Goal: Information Seeking & Learning: Check status

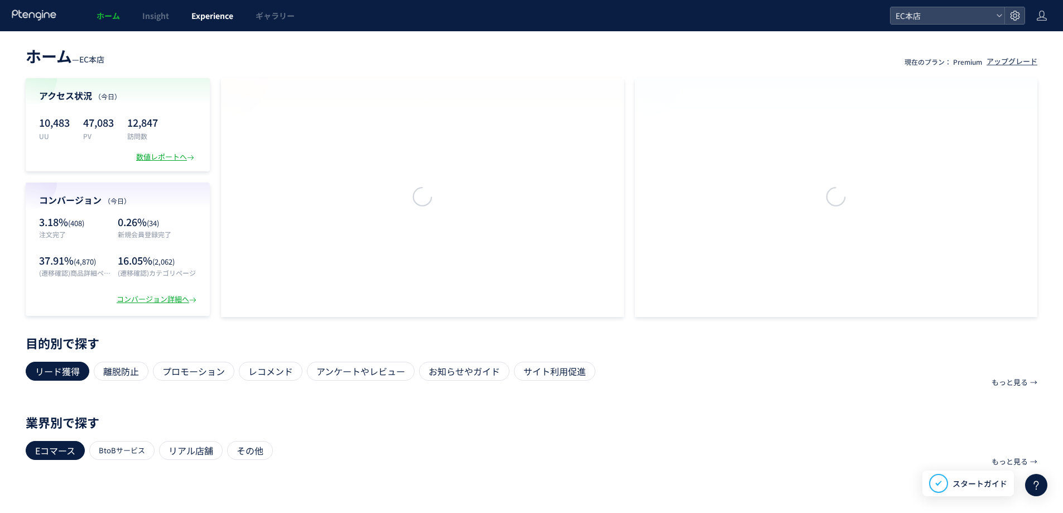
click at [220, 15] on span "Experience" at bounding box center [212, 15] width 42 height 11
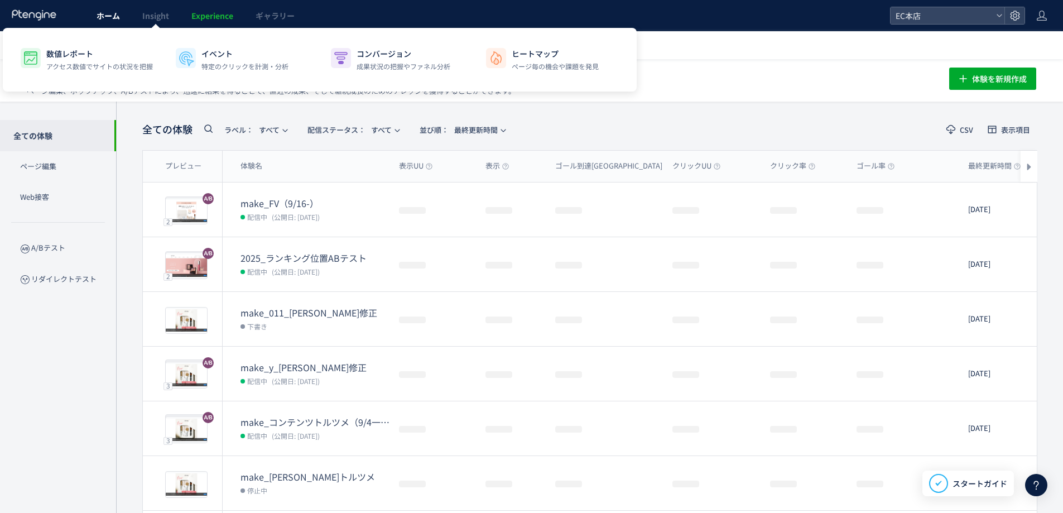
click at [124, 13] on link "ホーム" at bounding box center [108, 15] width 46 height 31
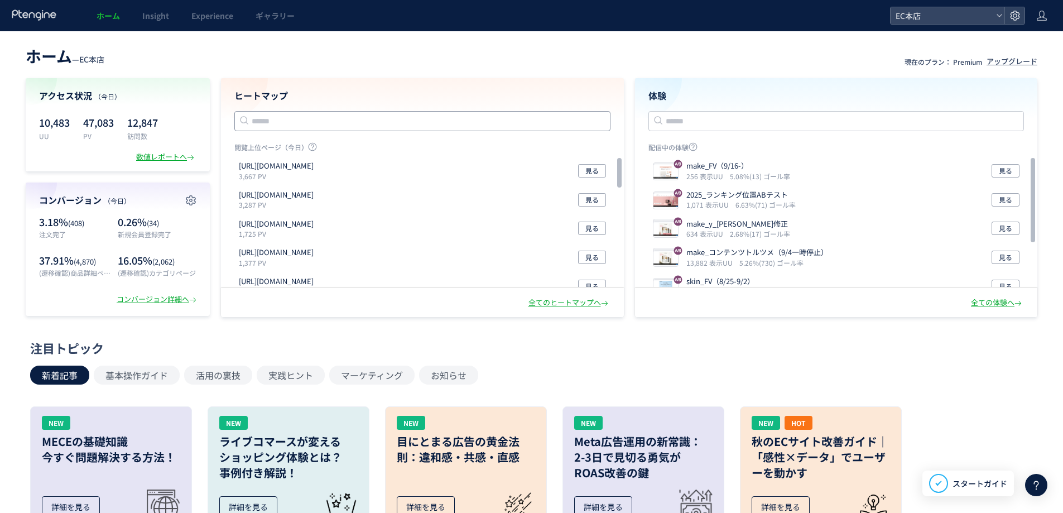
click at [369, 126] on input "text" at bounding box center [422, 121] width 376 height 20
paste input "**********"
type input "**********"
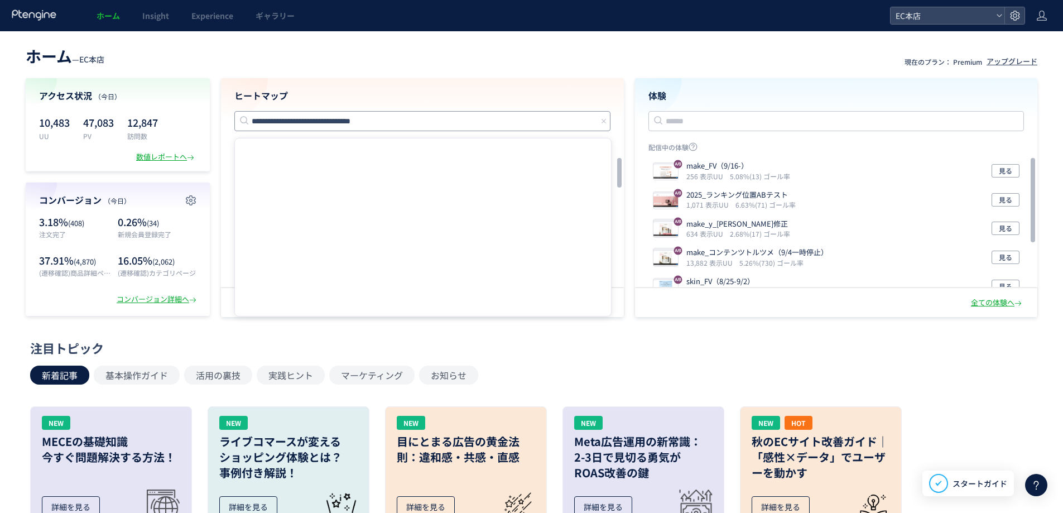
click at [381, 116] on input "**********" at bounding box center [422, 121] width 376 height 20
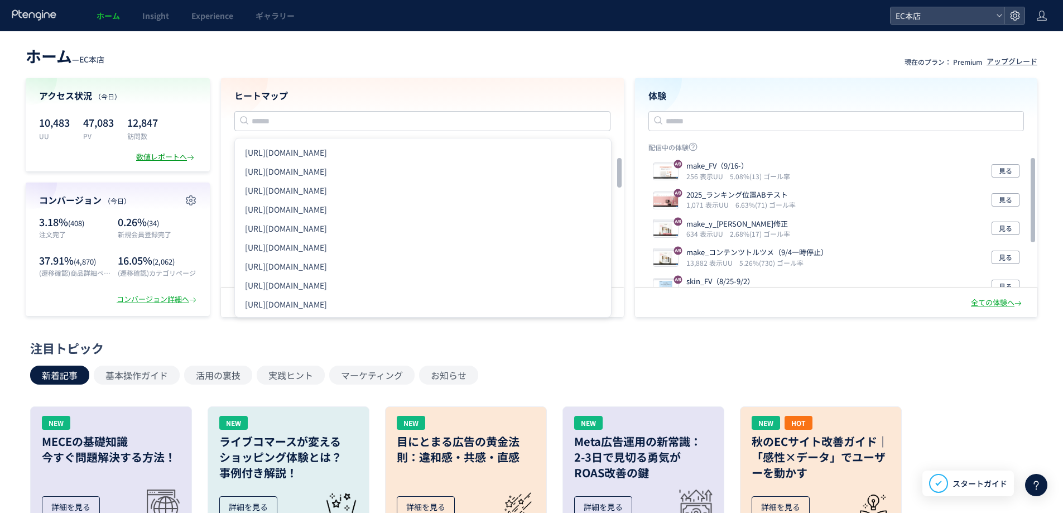
click at [165, 157] on div "数値レポートへ" at bounding box center [166, 157] width 60 height 11
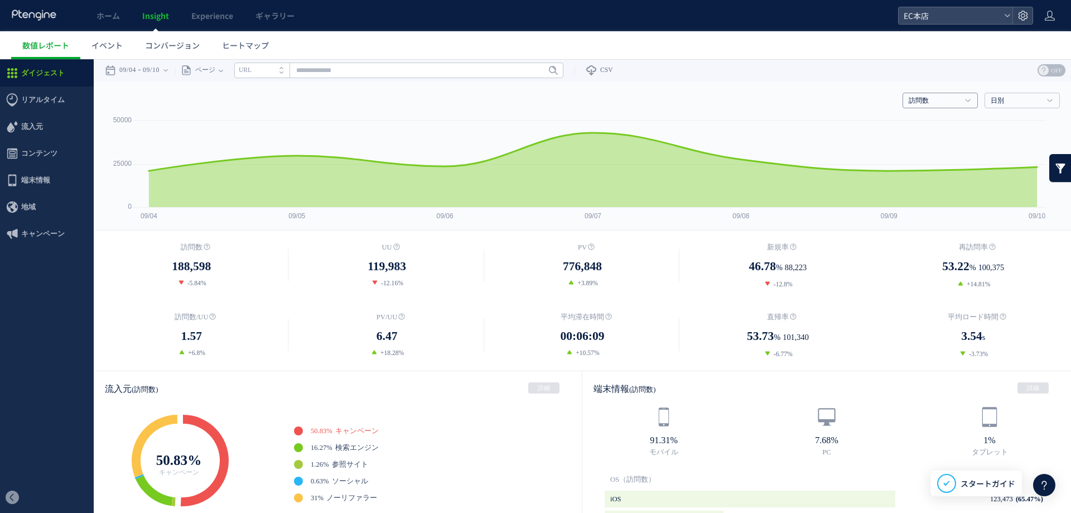
click at [946, 101] on link "訪問数" at bounding box center [934, 101] width 51 height 10
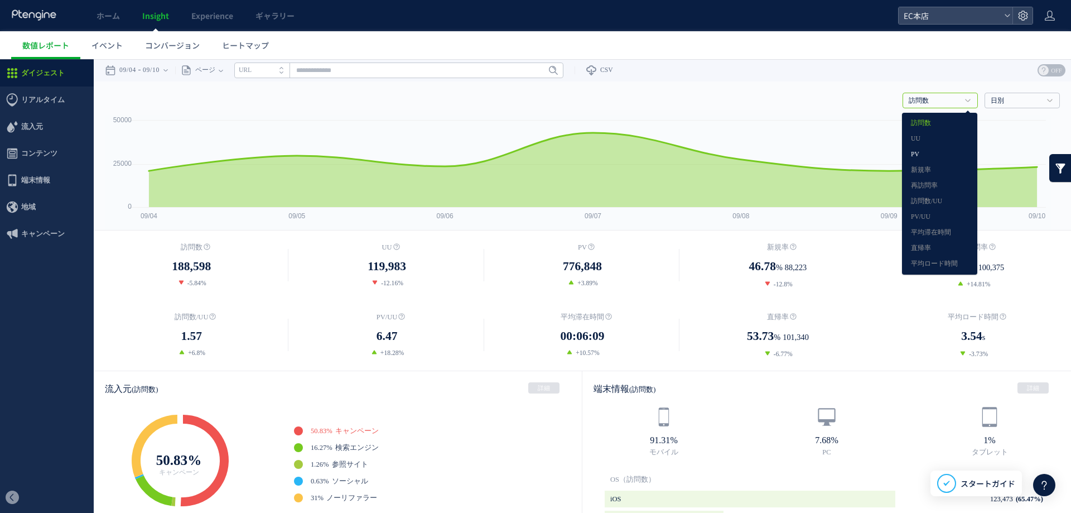
click at [921, 154] on link "PV" at bounding box center [939, 154] width 57 height 15
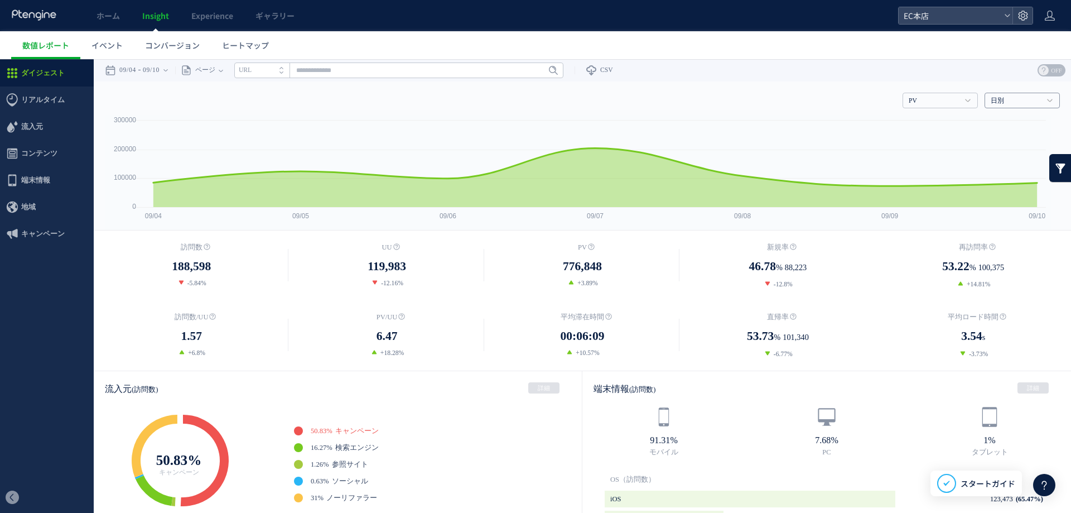
click at [1029, 94] on h4 "日別" at bounding box center [1022, 101] width 75 height 16
click at [998, 155] on link "月別" at bounding box center [1021, 154] width 57 height 15
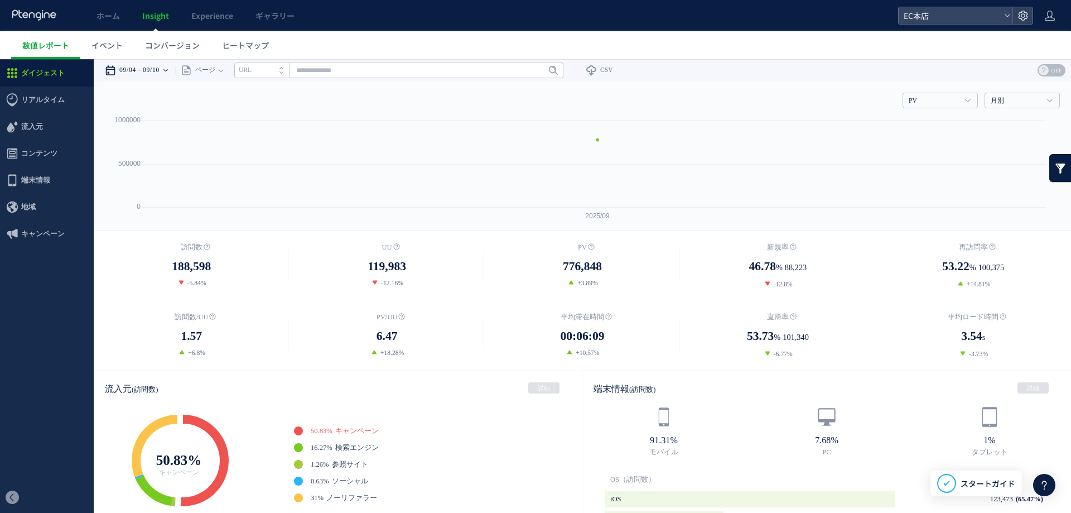
click at [168, 65] on icon at bounding box center [165, 70] width 4 height 22
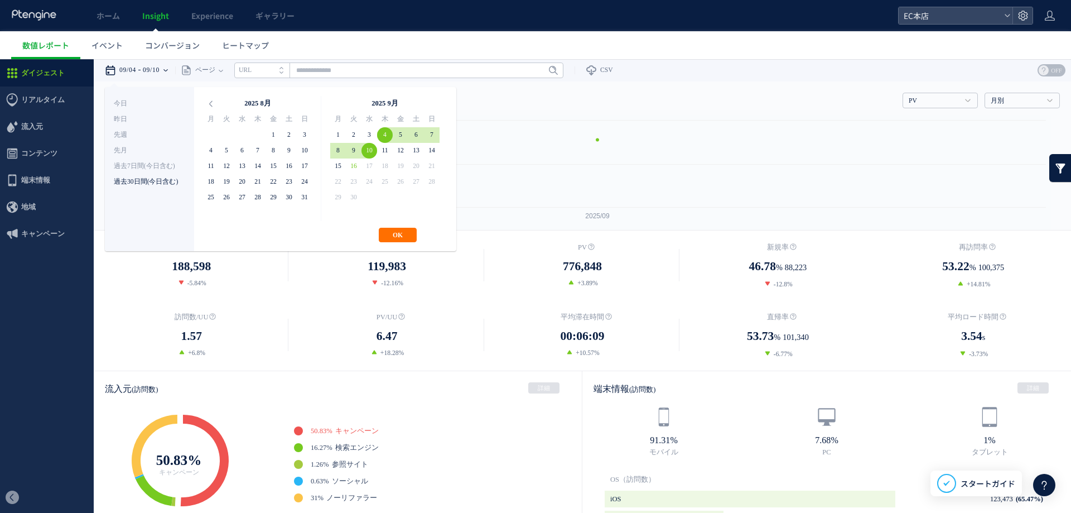
click at [134, 185] on li "過去30日間(今日含む)" at bounding box center [149, 182] width 71 height 16
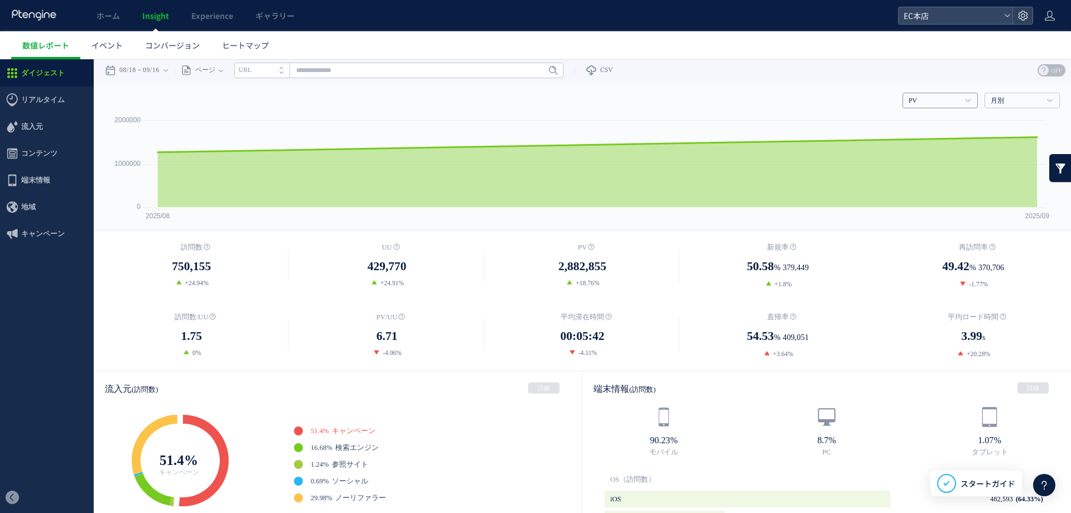
click at [957, 105] on h4 "PV" at bounding box center [940, 101] width 75 height 16
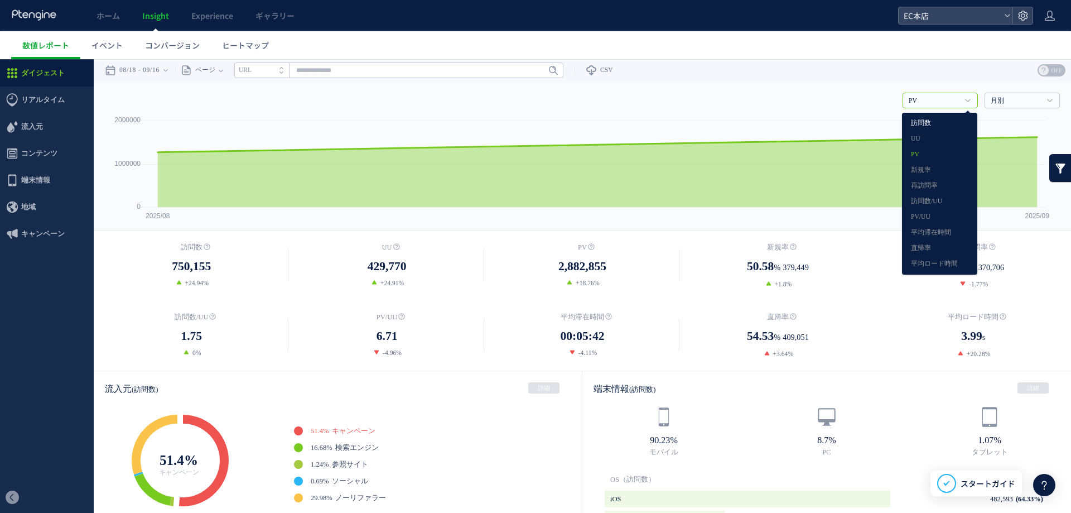
click at [923, 124] on link "訪問数" at bounding box center [939, 123] width 57 height 15
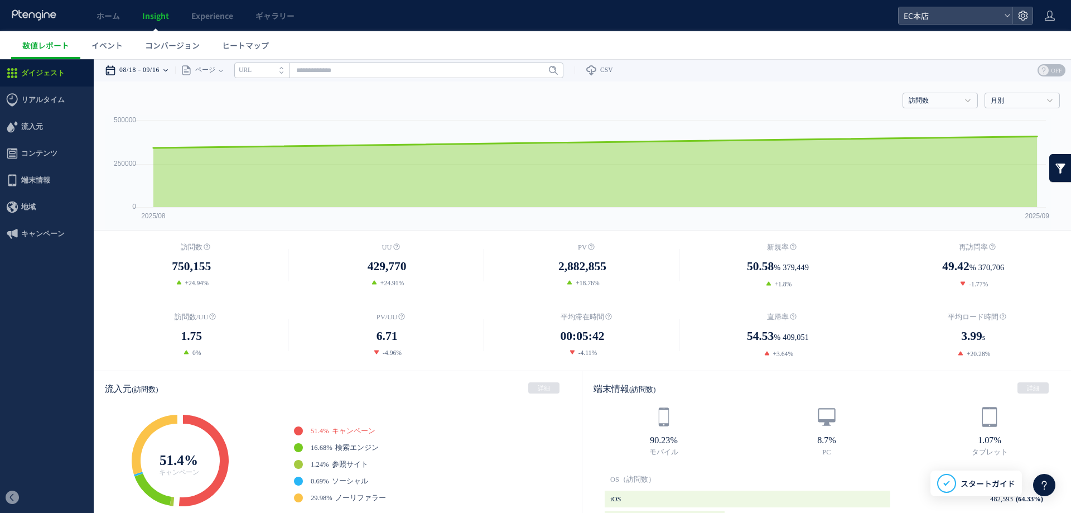
click at [148, 73] on time "09/16" at bounding box center [151, 70] width 17 height 22
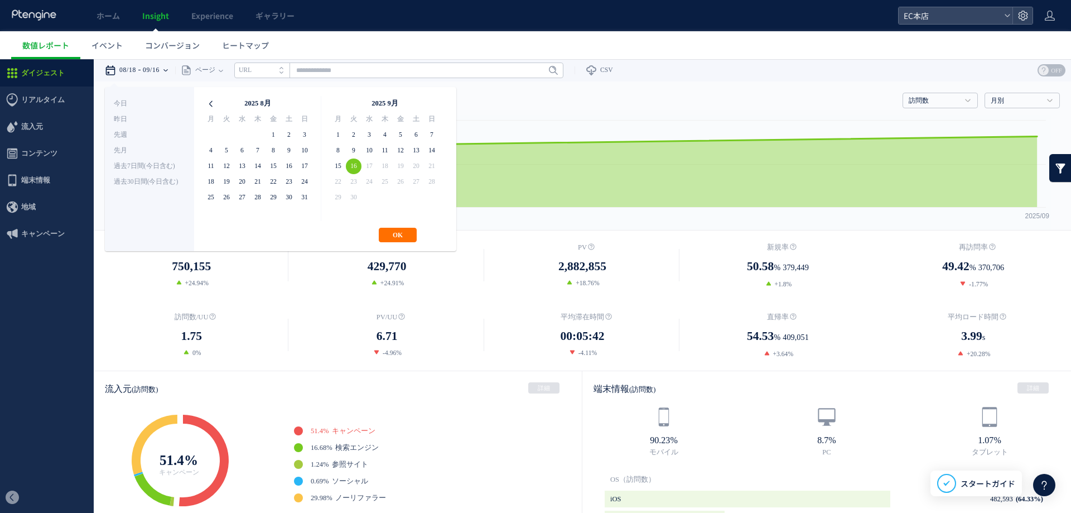
click at [213, 104] on icon at bounding box center [211, 104] width 16 height 16
click at [436, 98] on icon at bounding box center [432, 104] width 16 height 16
click at [216, 100] on icon at bounding box center [211, 104] width 16 height 16
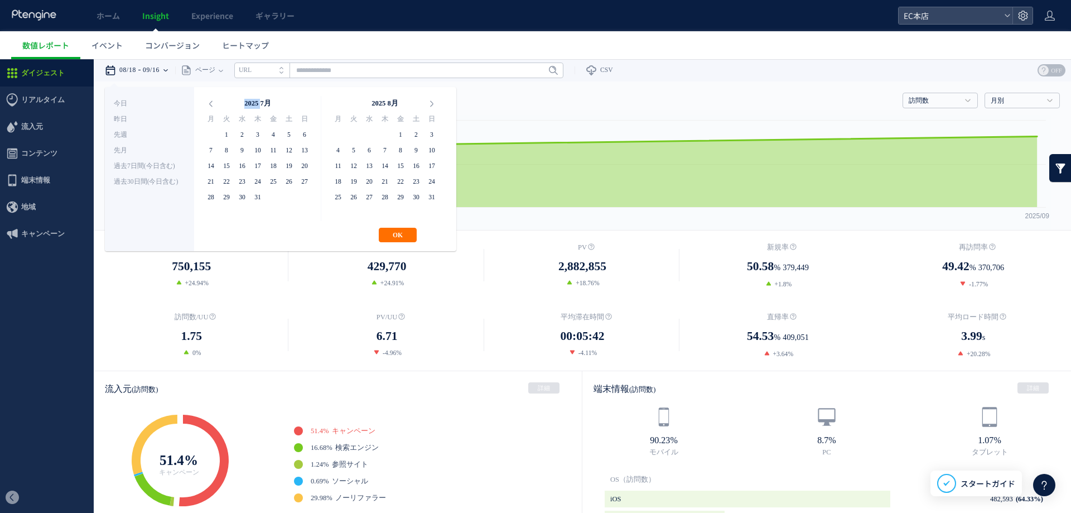
click at [216, 100] on icon at bounding box center [211, 104] width 16 height 16
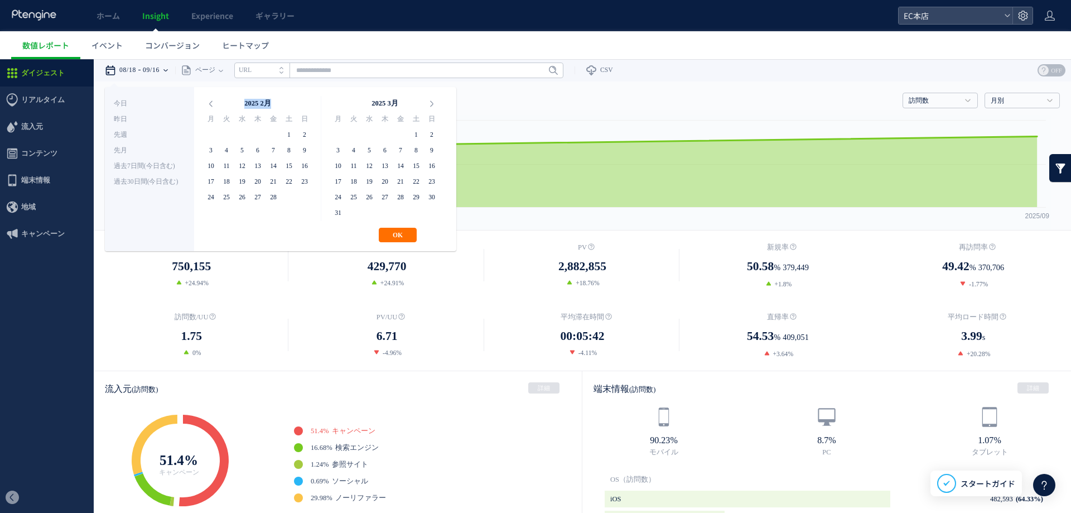
click at [216, 100] on icon at bounding box center [211, 104] width 16 height 16
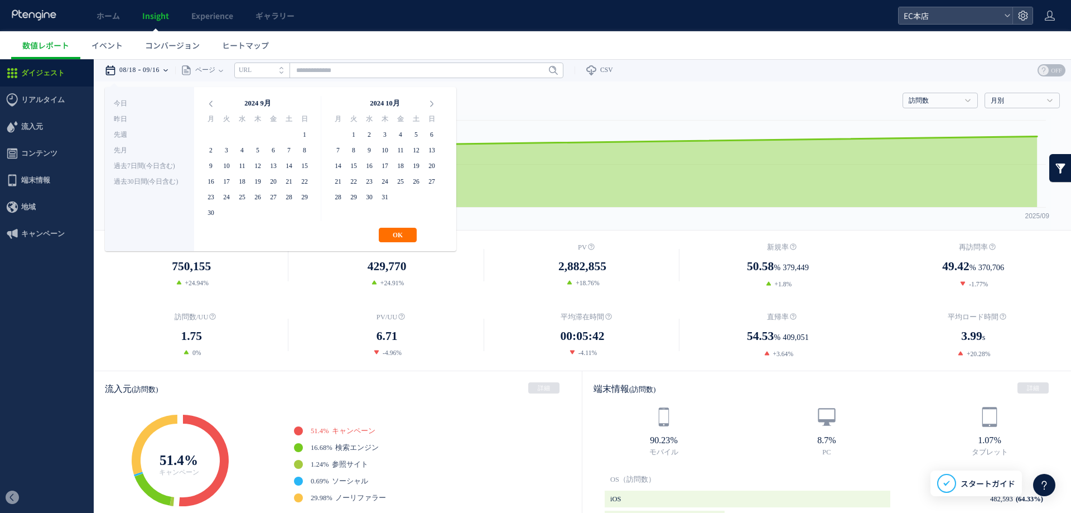
click at [216, 100] on icon at bounding box center [211, 104] width 16 height 16
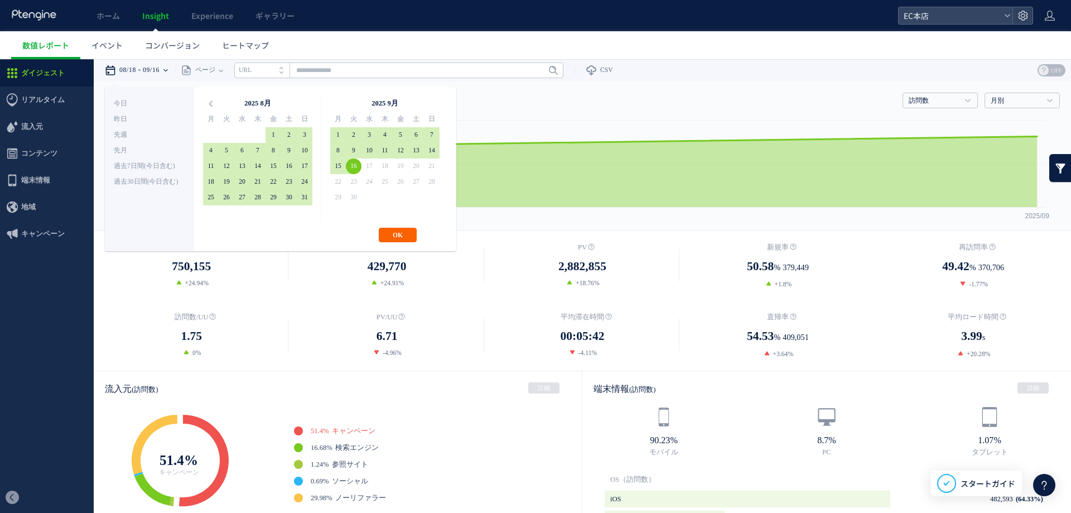
click at [396, 232] on button "OK" at bounding box center [398, 235] width 38 height 15
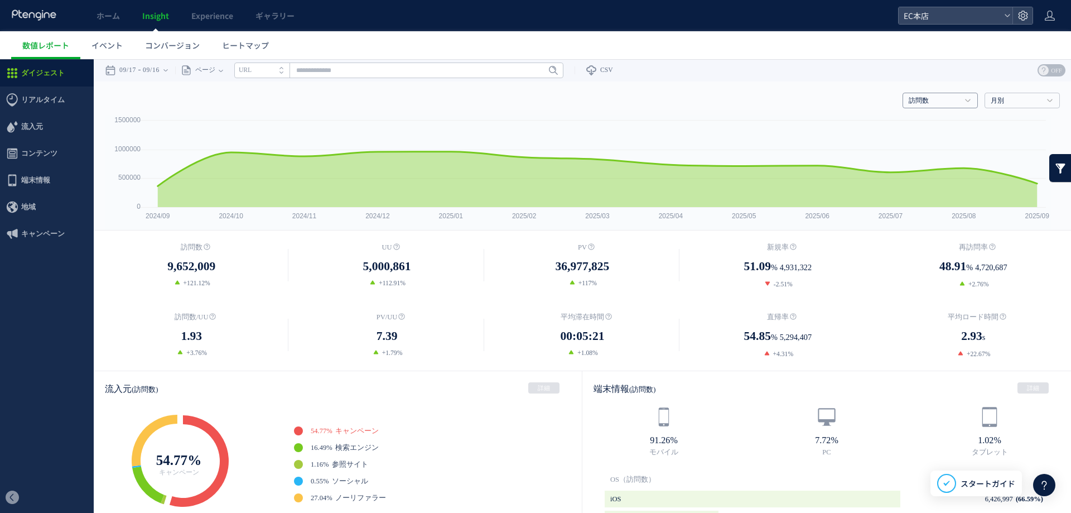
click at [926, 106] on h4 "訪問数" at bounding box center [940, 101] width 75 height 16
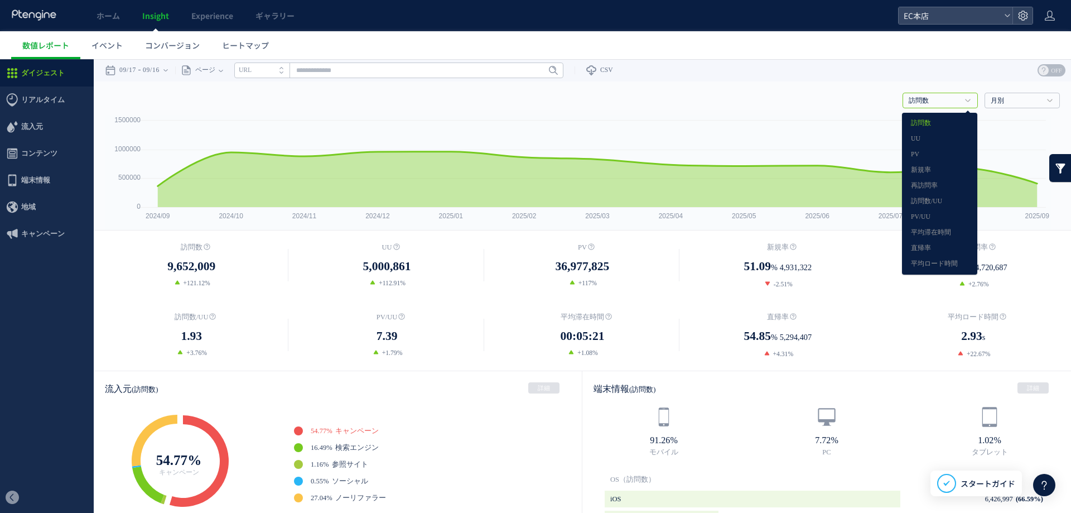
click at [926, 106] on h4 "訪問数" at bounding box center [940, 101] width 75 height 16
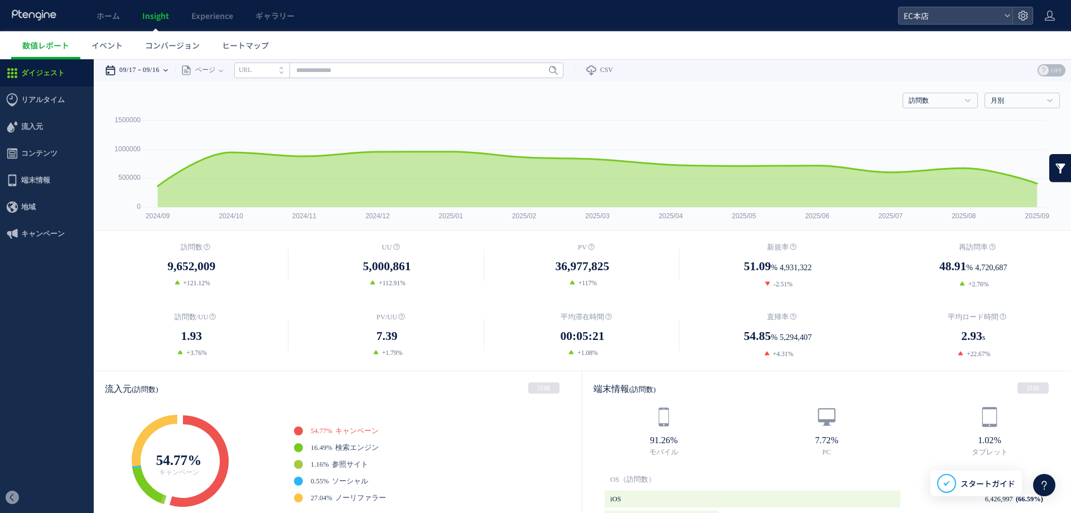
click at [146, 73] on div "09/17 09/16" at bounding box center [140, 70] width 70 height 22
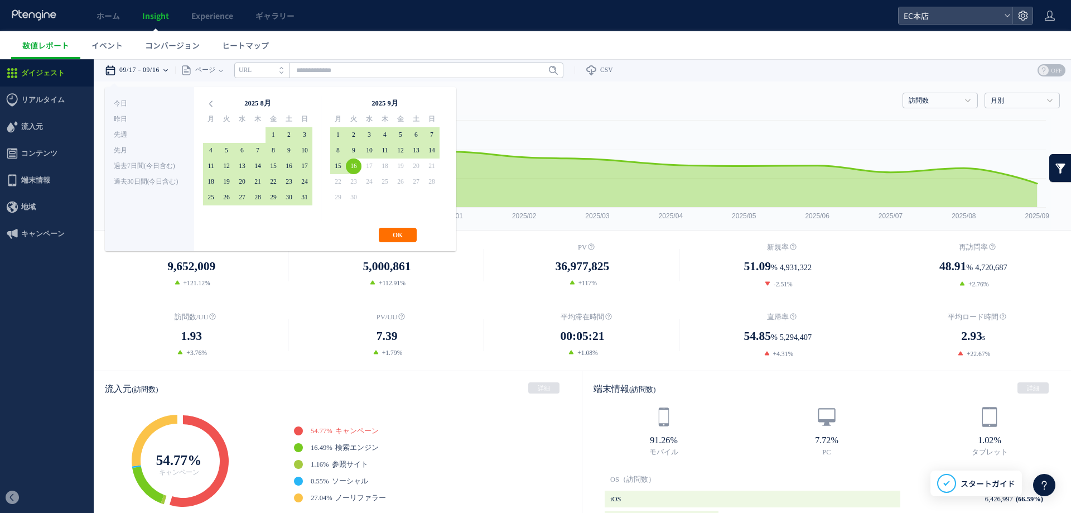
click at [160, 69] on time "09/16" at bounding box center [151, 70] width 17 height 22
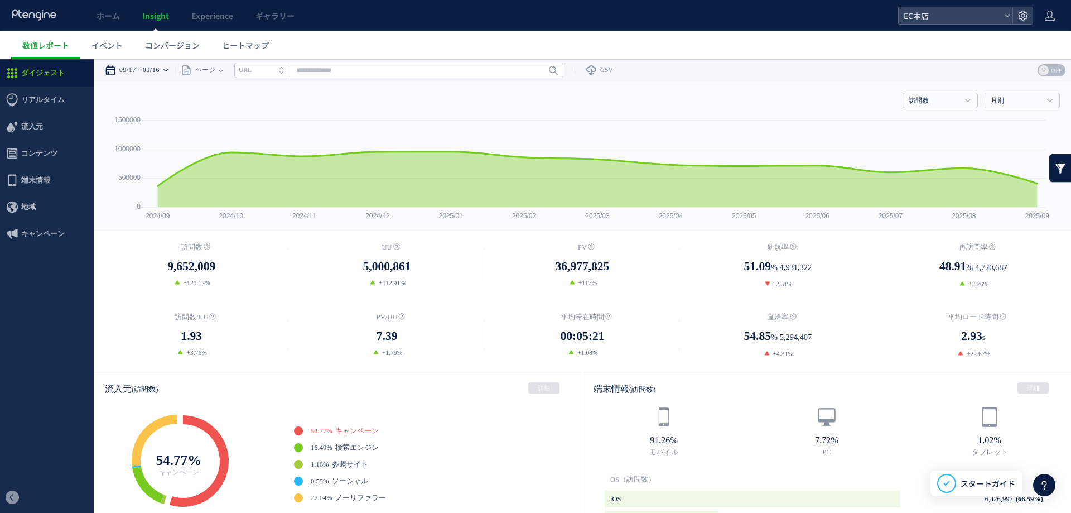
click at [160, 69] on time "09/16" at bounding box center [151, 70] width 17 height 22
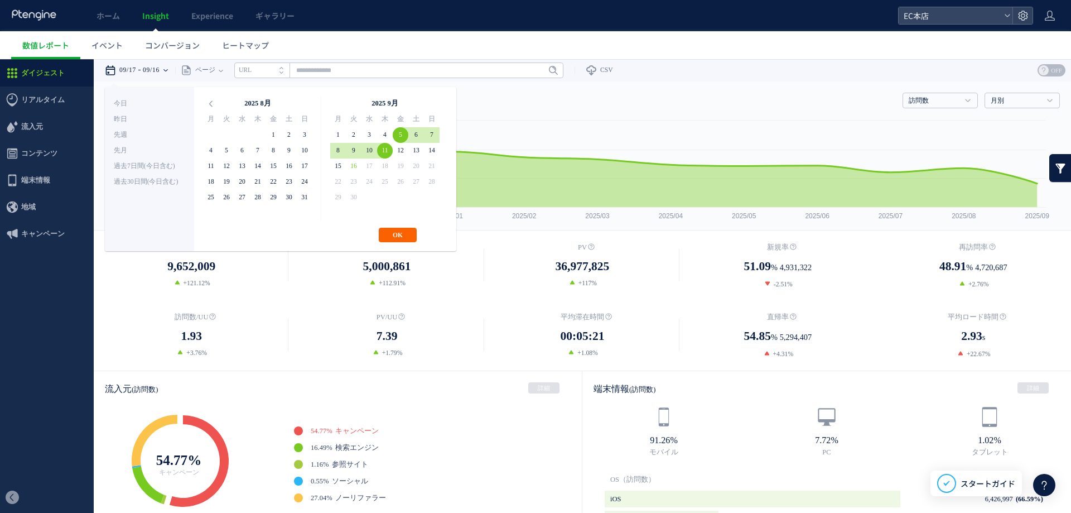
click at [403, 232] on button "OK" at bounding box center [398, 235] width 38 height 15
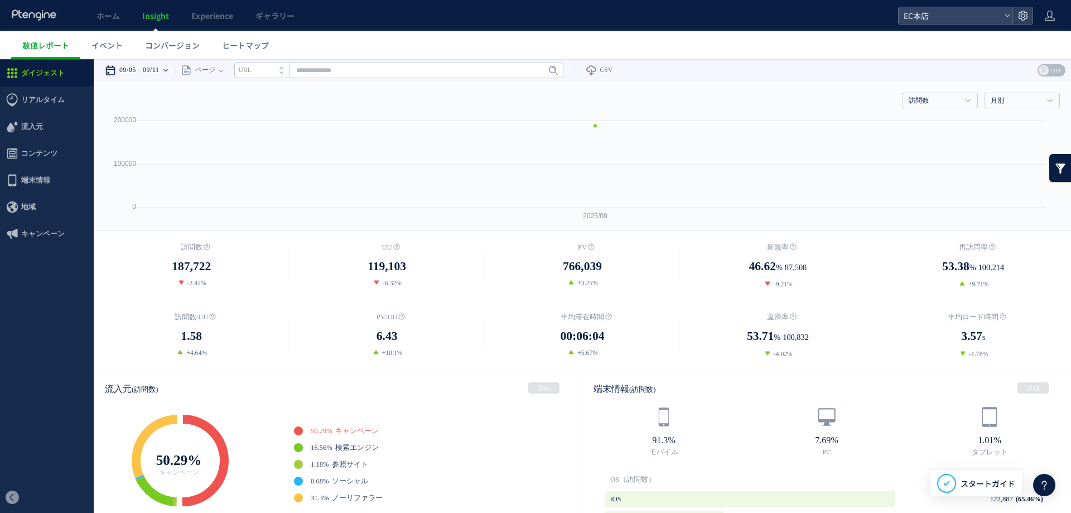
click at [157, 67] on time "09/11" at bounding box center [151, 70] width 17 height 22
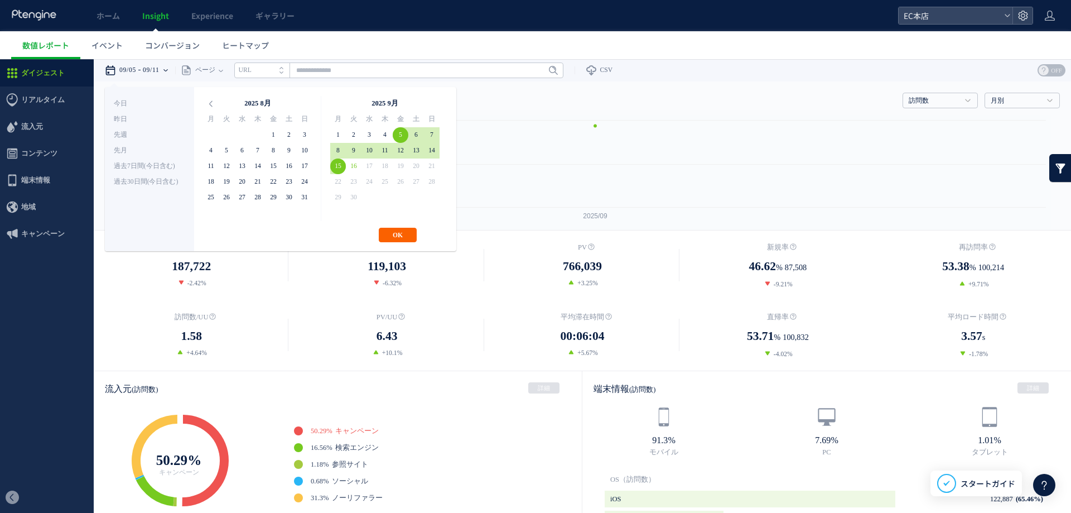
click at [393, 231] on button "OK" at bounding box center [398, 235] width 38 height 15
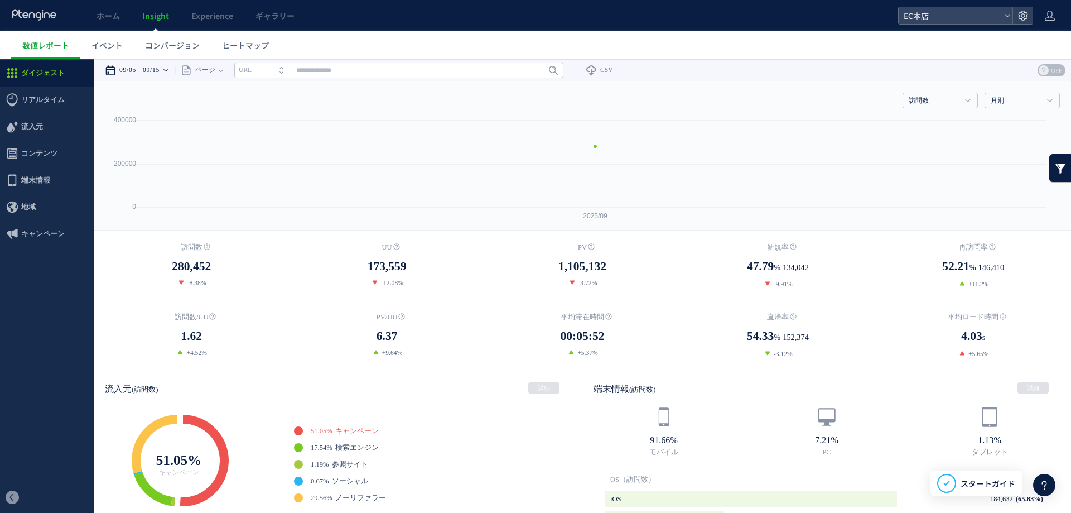
click at [136, 68] on time "09/05" at bounding box center [127, 70] width 17 height 22
click at [938, 107] on h4 "訪問数" at bounding box center [940, 101] width 75 height 16
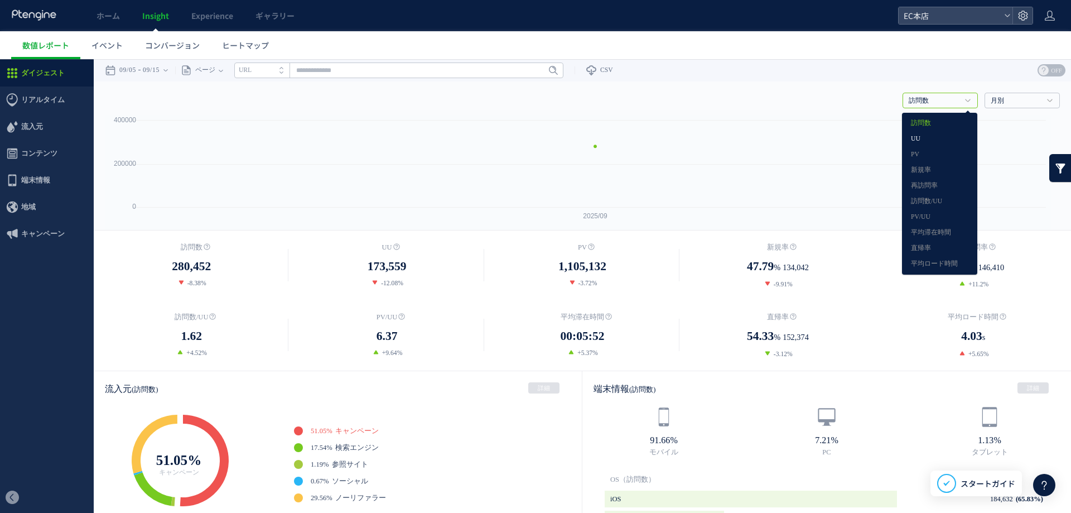
click at [933, 146] on li "UU" at bounding box center [940, 139] width 69 height 15
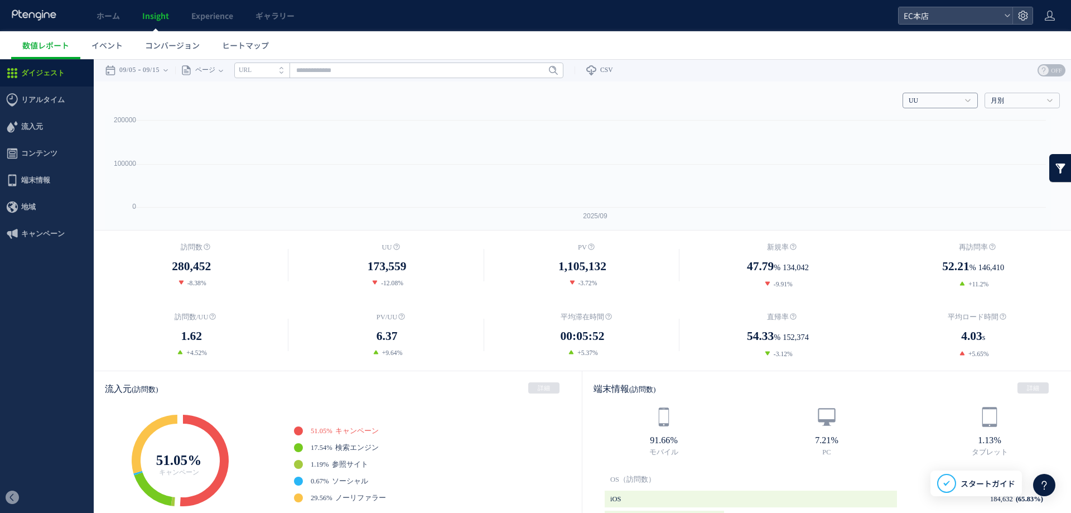
click at [925, 103] on link "UU" at bounding box center [934, 101] width 51 height 10
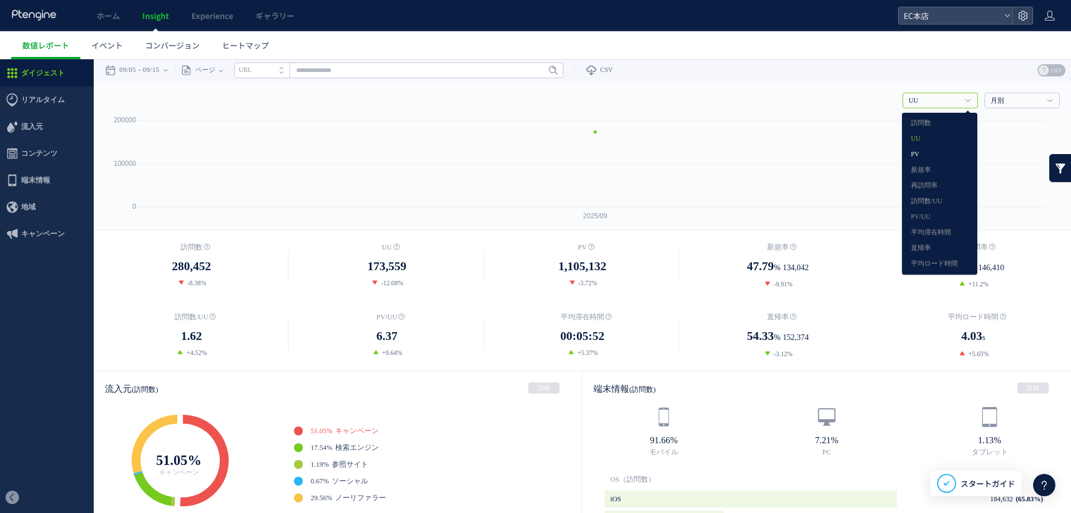
click at [925, 151] on link "PV" at bounding box center [939, 154] width 57 height 15
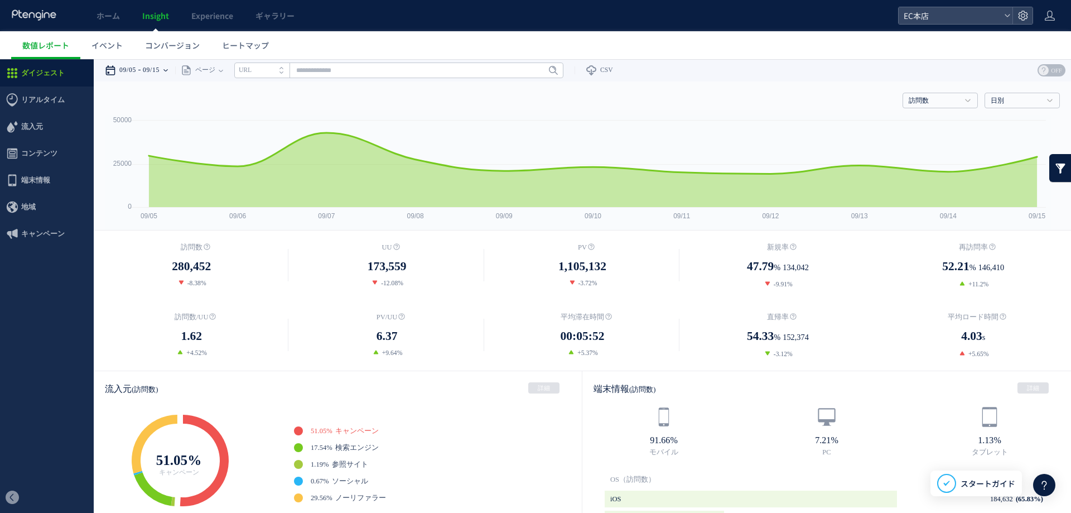
click at [136, 67] on time "09/05" at bounding box center [127, 70] width 17 height 22
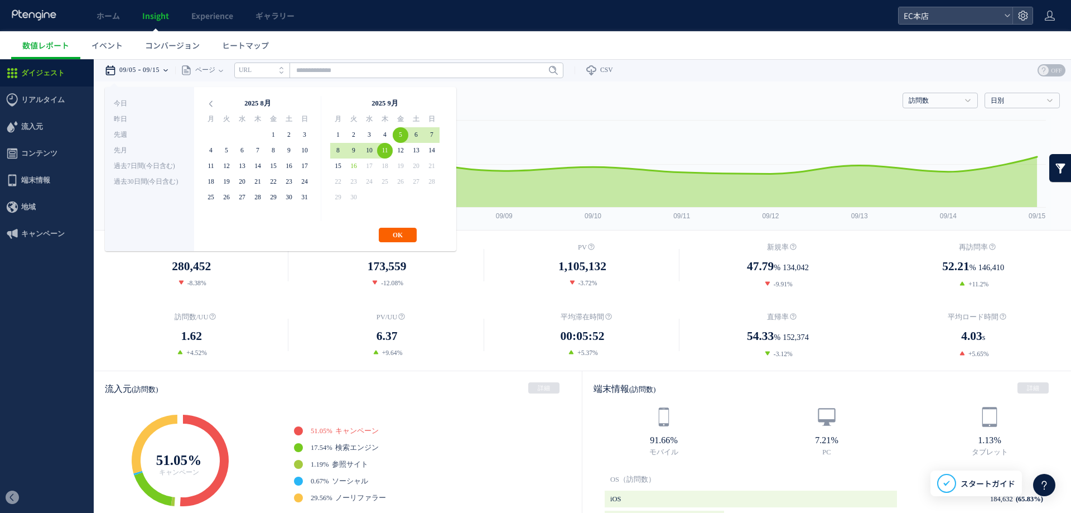
click at [393, 240] on button "OK" at bounding box center [398, 235] width 38 height 15
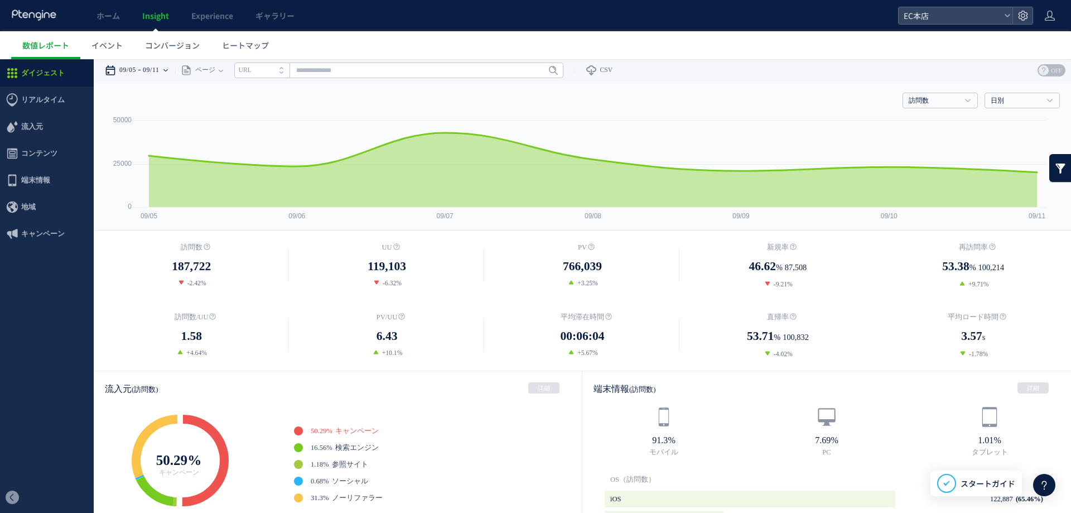
click at [156, 68] on time "09/11" at bounding box center [151, 70] width 17 height 22
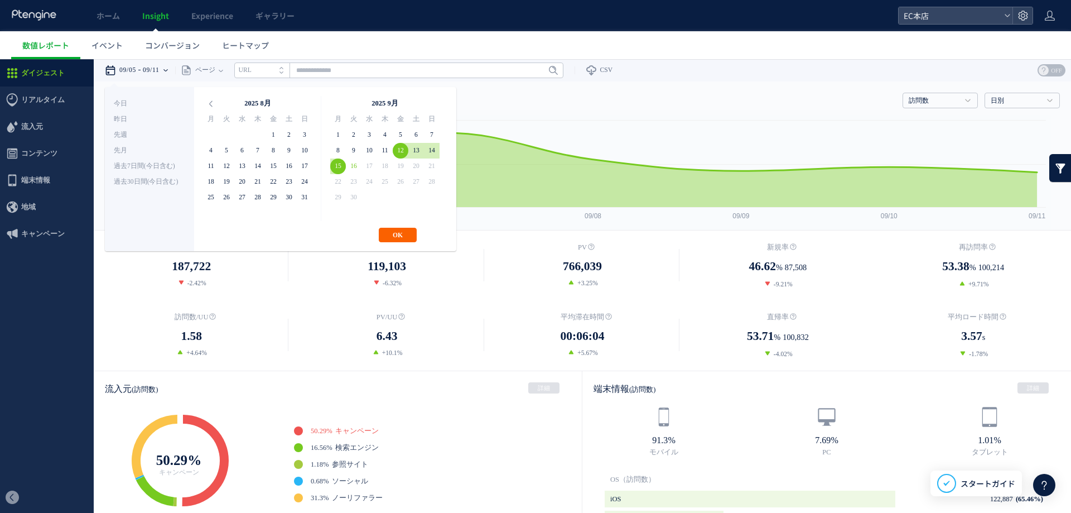
click at [393, 234] on button "OK" at bounding box center [398, 235] width 38 height 15
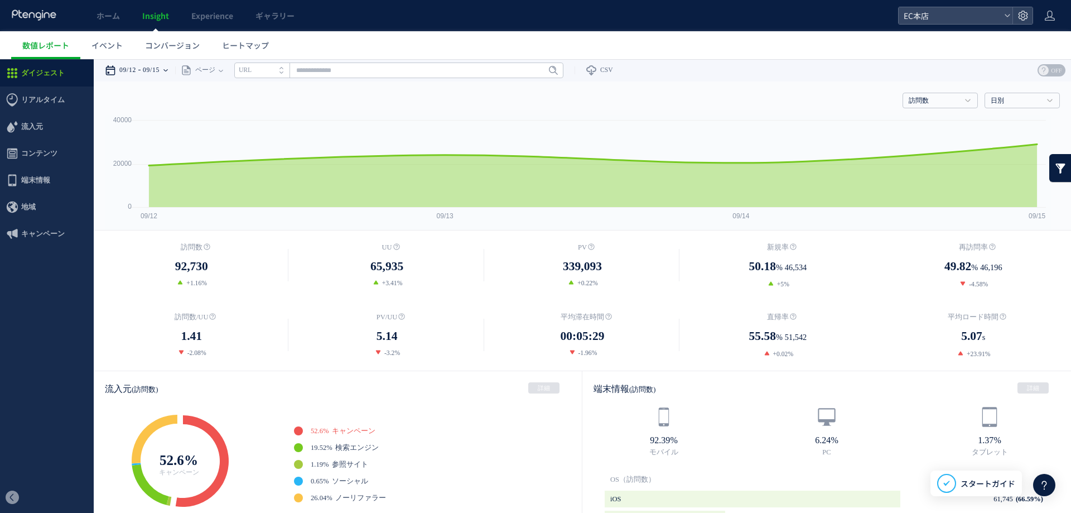
click at [148, 65] on time "09/15" at bounding box center [151, 70] width 17 height 22
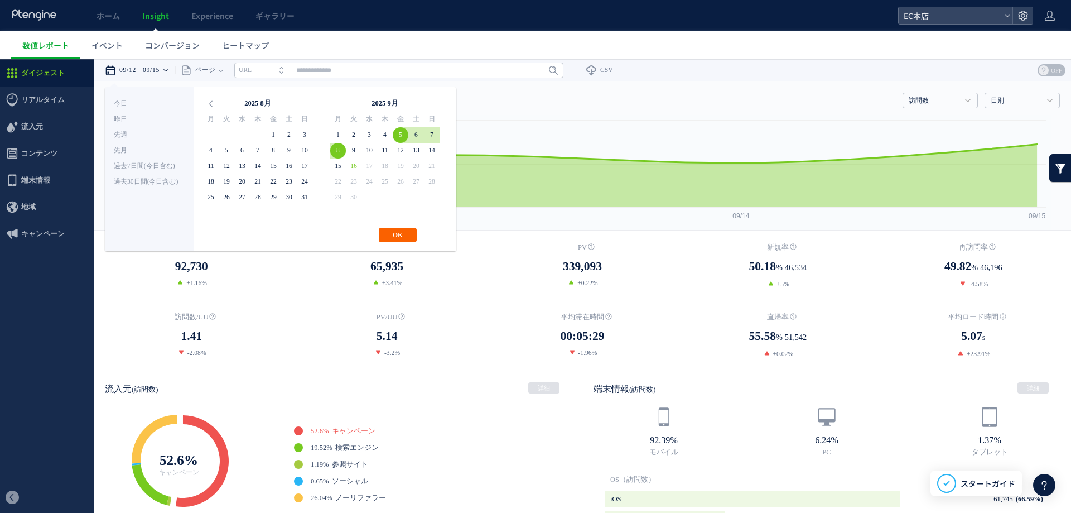
click at [398, 237] on button "OK" at bounding box center [398, 235] width 38 height 15
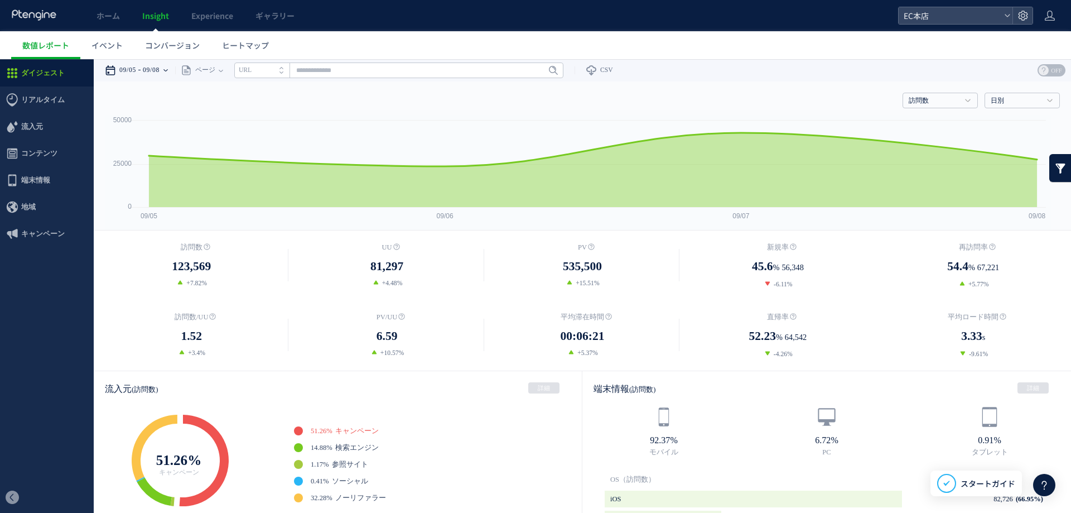
click at [136, 73] on time "09/05" at bounding box center [127, 70] width 17 height 22
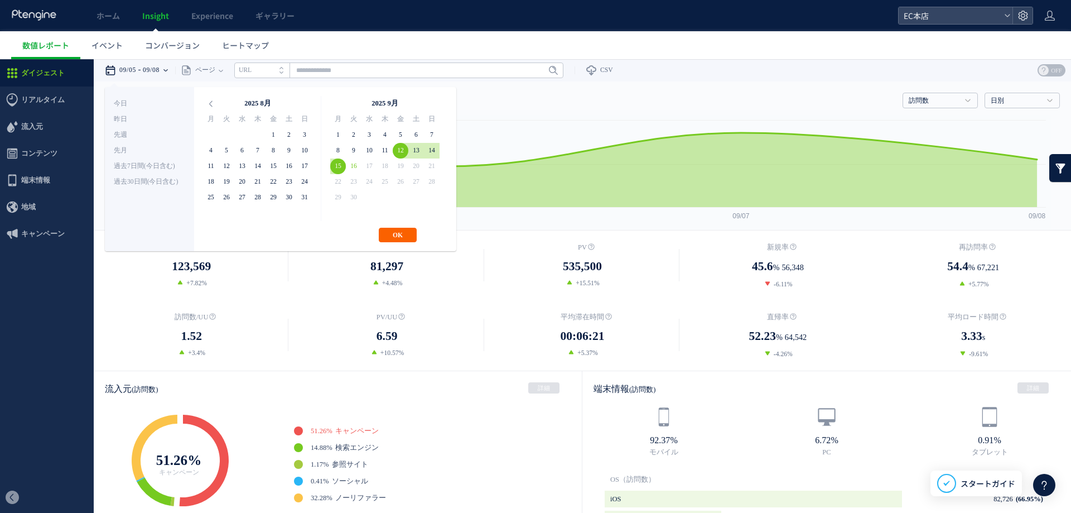
click at [398, 238] on button "OK" at bounding box center [398, 235] width 38 height 15
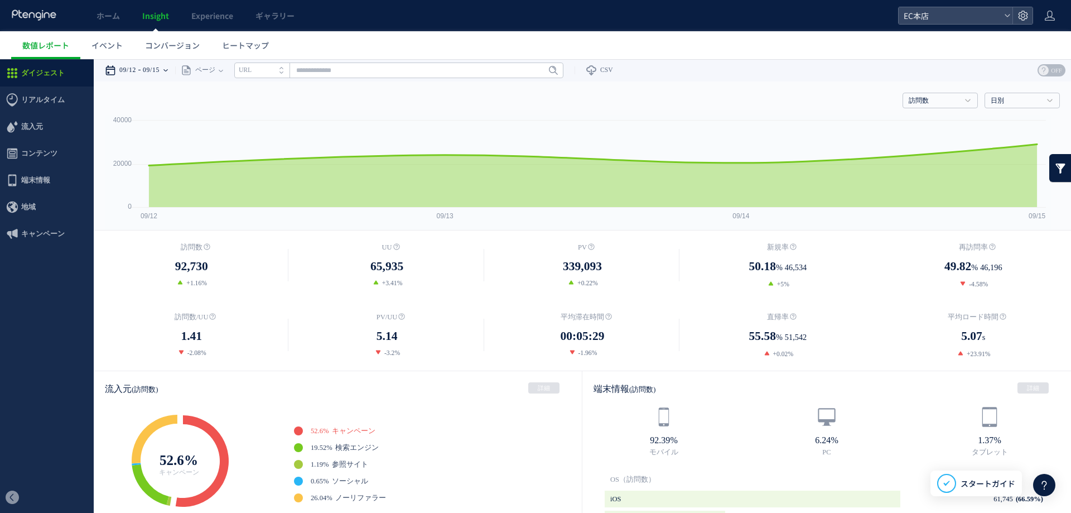
click at [133, 73] on time "09/12" at bounding box center [127, 70] width 17 height 22
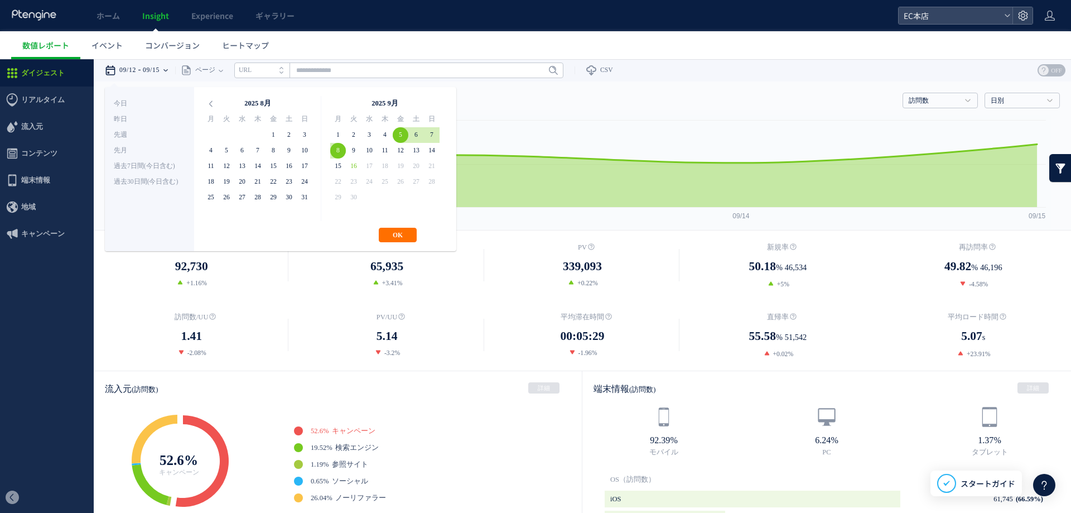
click at [398, 222] on div "**********" at bounding box center [281, 169] width 352 height 164
click at [397, 234] on button "OK" at bounding box center [398, 235] width 38 height 15
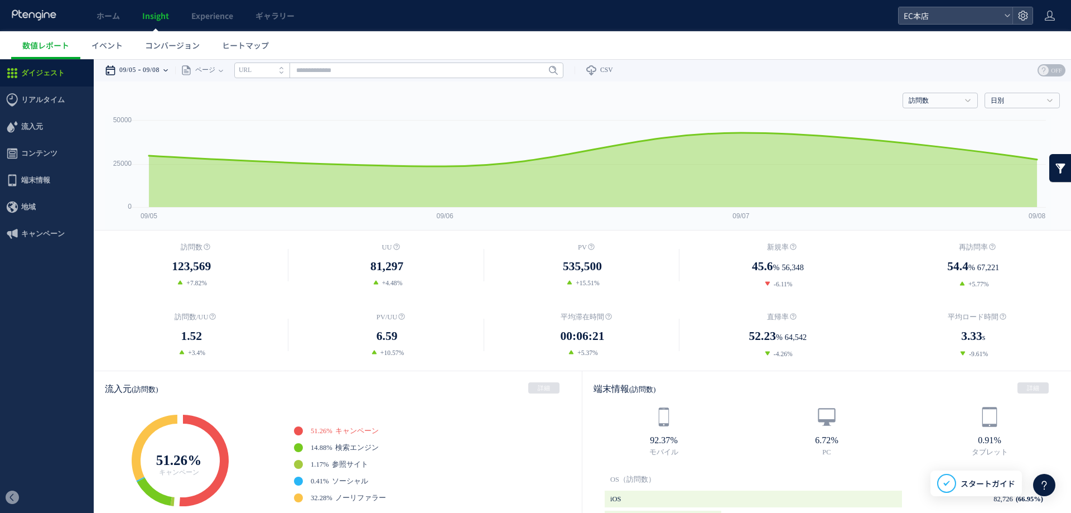
click at [126, 68] on time "09/05" at bounding box center [127, 70] width 17 height 22
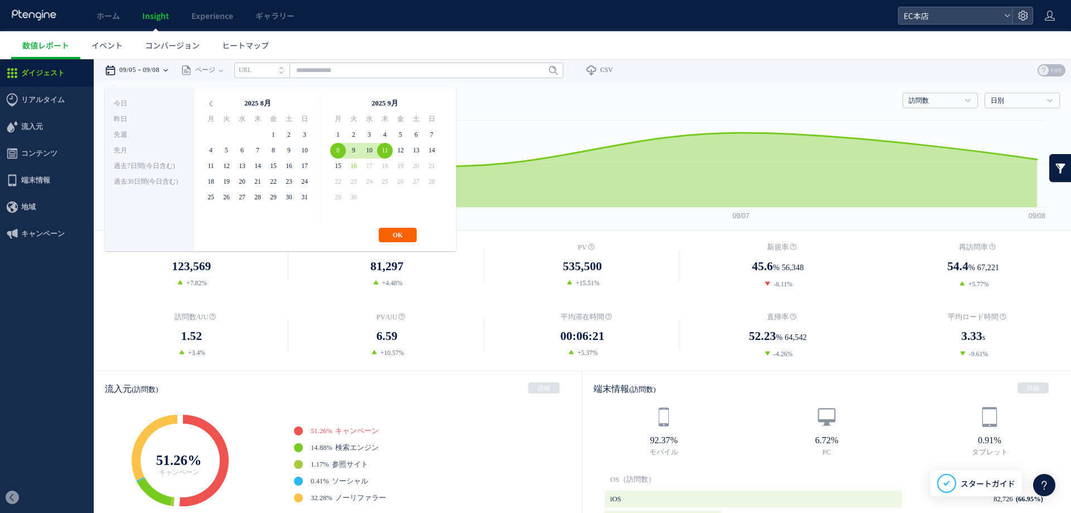
click at [405, 233] on button "OK" at bounding box center [398, 235] width 38 height 15
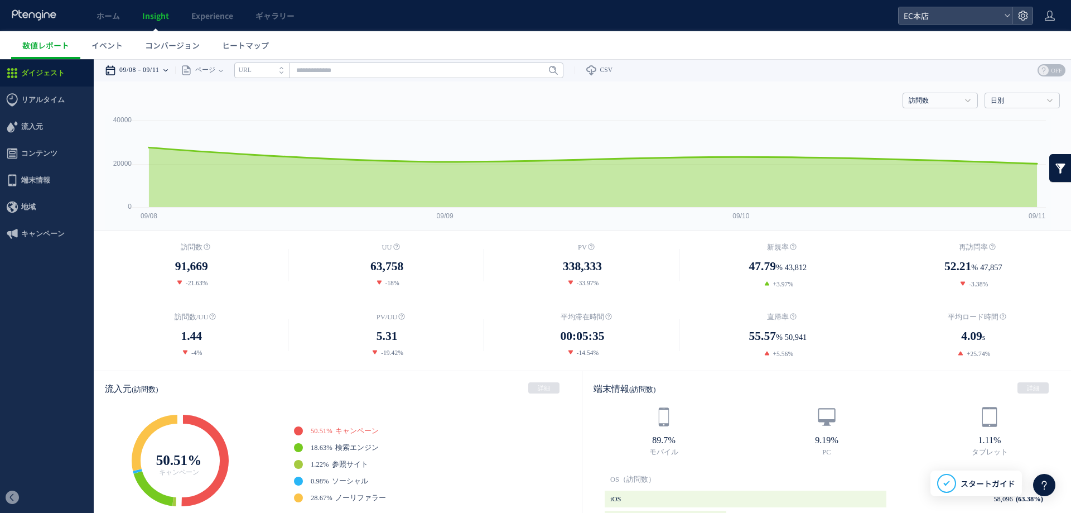
click at [135, 65] on time "09/08" at bounding box center [127, 70] width 17 height 22
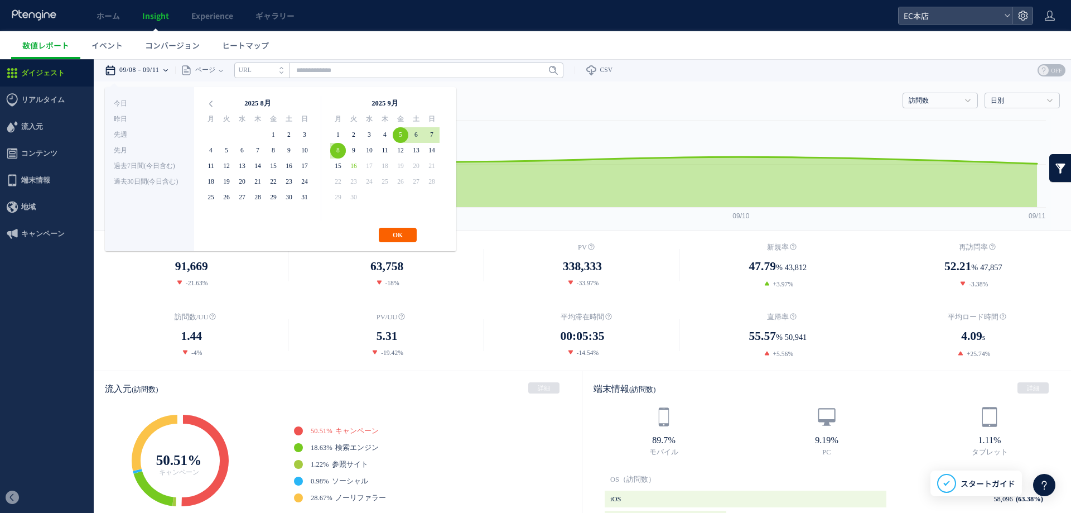
click at [398, 234] on button "OK" at bounding box center [398, 235] width 38 height 15
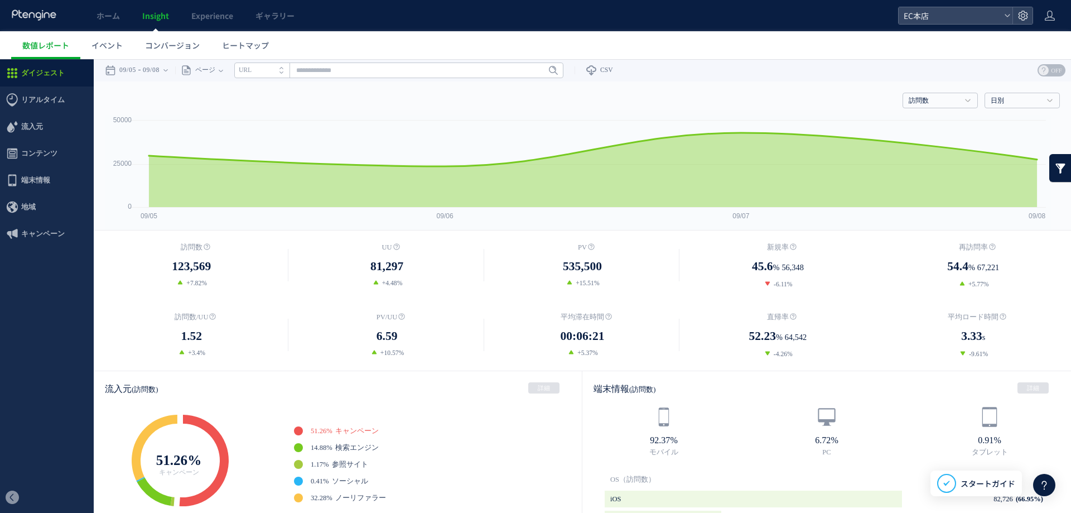
click at [269, 74] on li "URL" at bounding box center [261, 70] width 55 height 16
click at [324, 75] on input "text" at bounding box center [398, 70] width 329 height 16
click at [354, 70] on input "text" at bounding box center [398, 70] width 329 height 16
paste input "**********"
type input "**********"
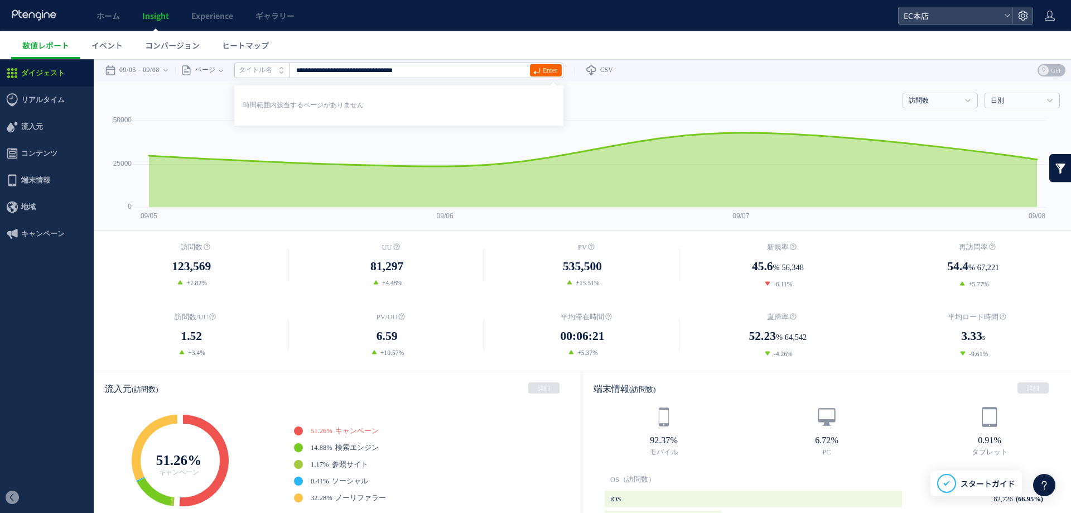
click at [557, 74] on span "Enter" at bounding box center [550, 70] width 15 height 12
click at [440, 71] on input "**********" at bounding box center [398, 70] width 329 height 16
click at [272, 69] on icon "タイトル名" at bounding box center [255, 69] width 33 height 7
click at [333, 73] on input "text" at bounding box center [398, 70] width 329 height 16
paste input "**********"
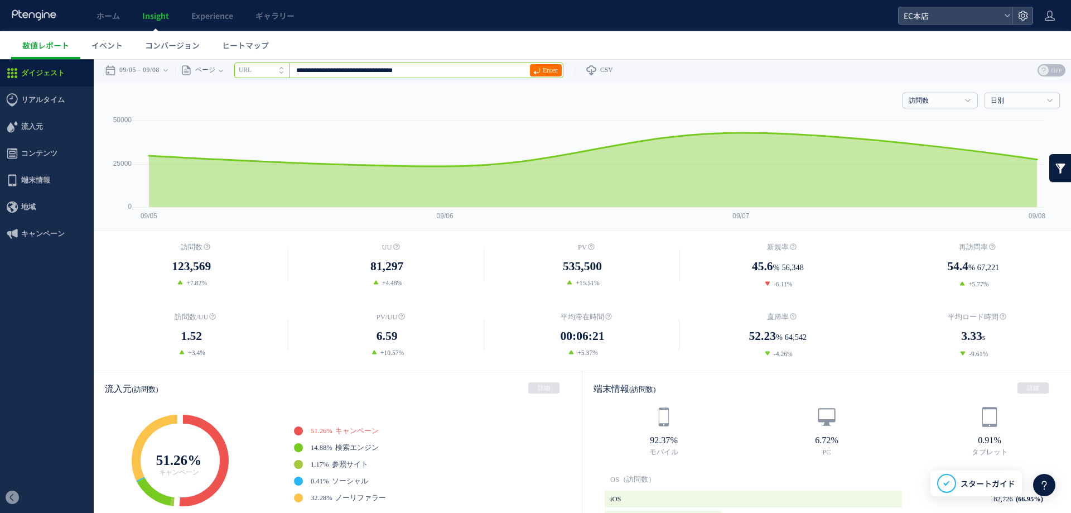
type input "**********"
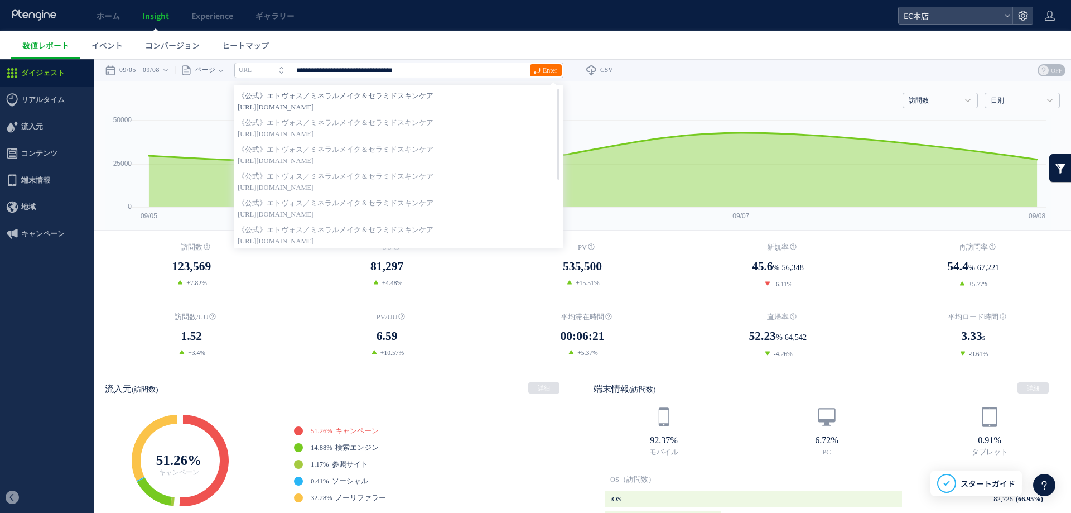
click at [341, 94] on strong "《公式》エトヴォス／ミネラルメイク＆セラミドスキンケア" at bounding box center [399, 95] width 323 height 11
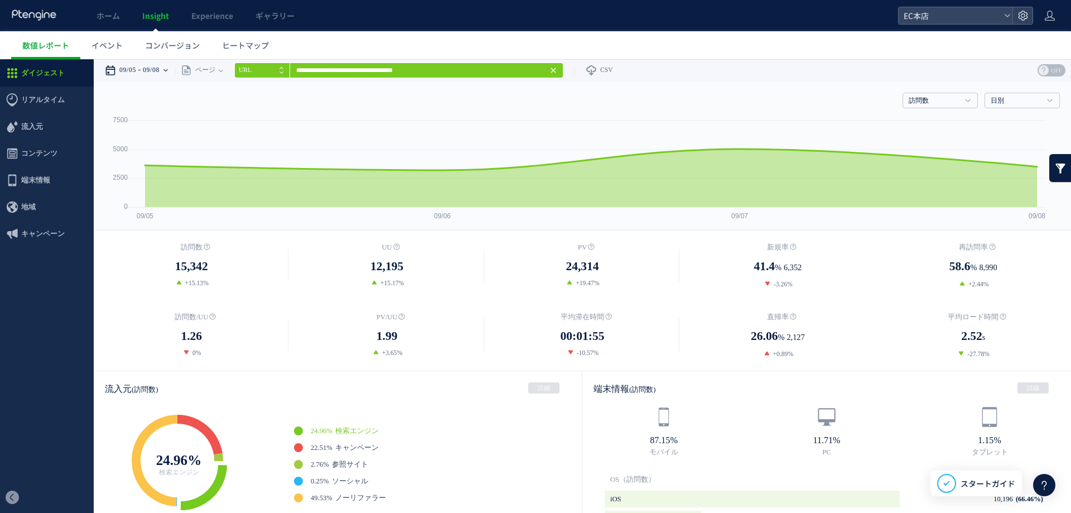
click at [142, 66] on div "09/05 09/08" at bounding box center [140, 70] width 70 height 22
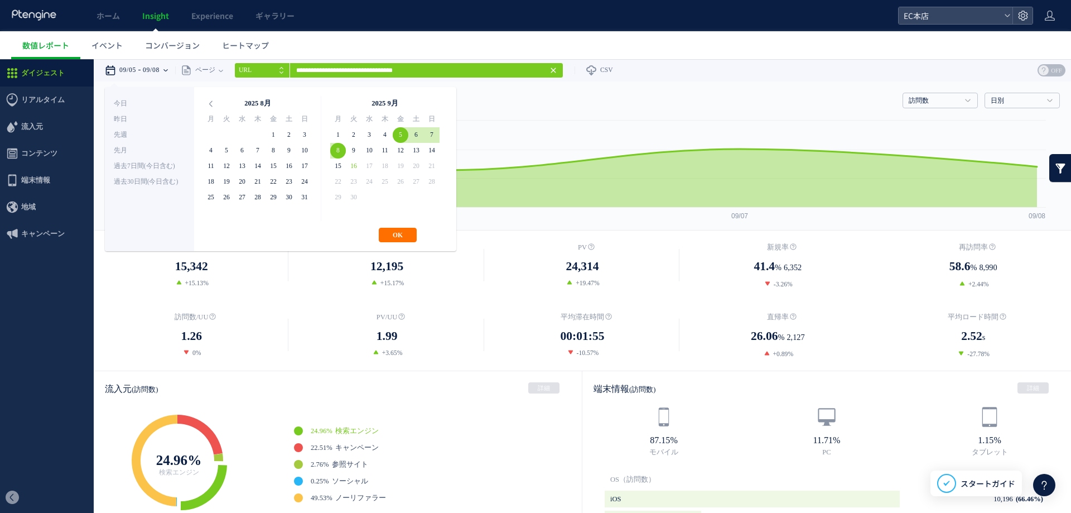
click at [142, 66] on div "09/05 09/08" at bounding box center [140, 70] width 70 height 22
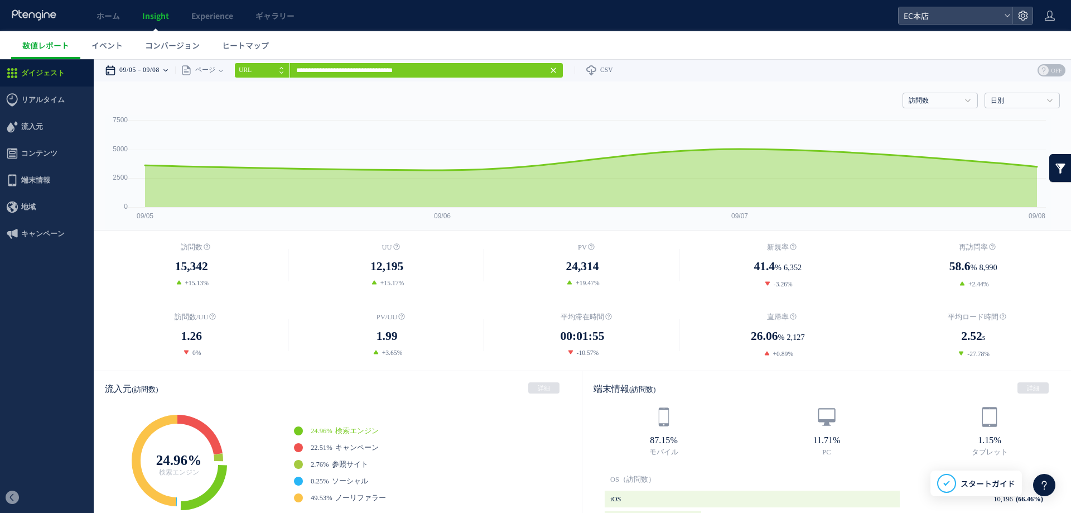
click at [142, 66] on div "09/05 09/08" at bounding box center [140, 70] width 70 height 22
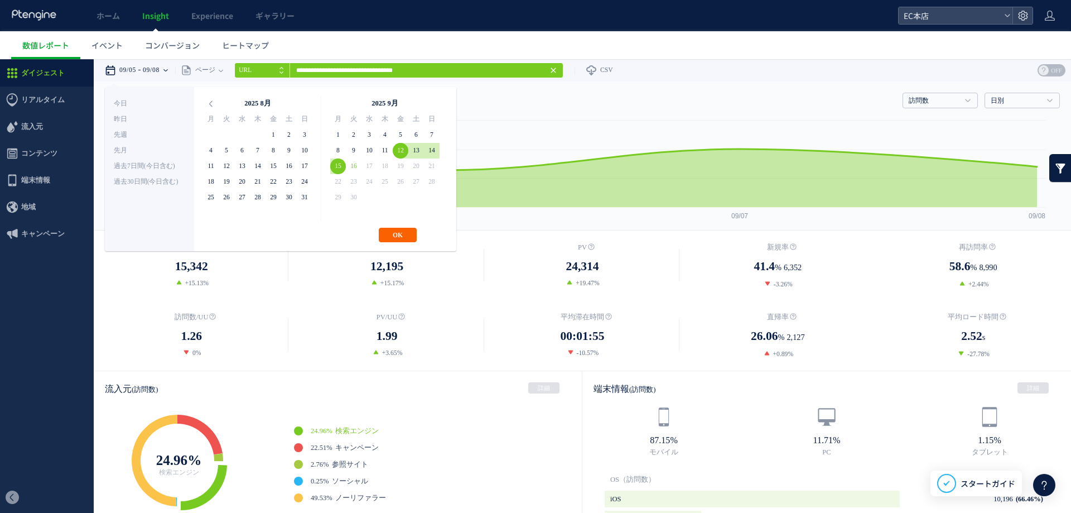
click at [407, 235] on button "OK" at bounding box center [398, 235] width 38 height 15
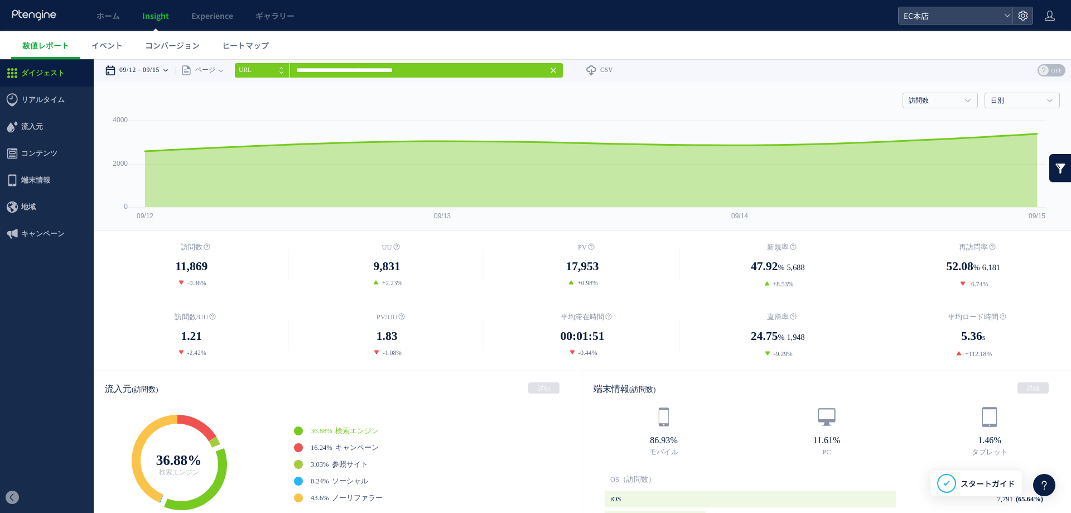
click at [148, 68] on time "09/15" at bounding box center [151, 70] width 17 height 22
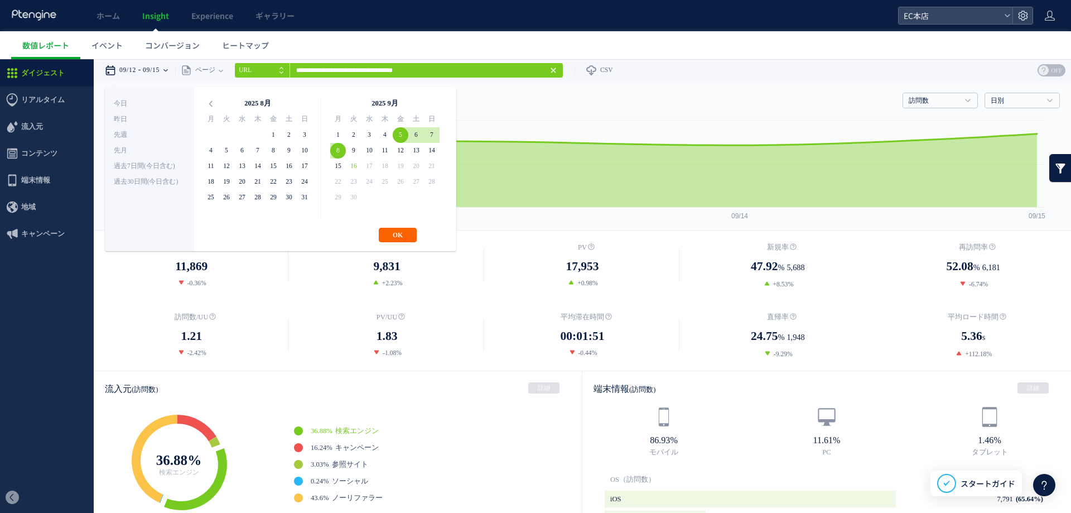
click at [401, 234] on button "OK" at bounding box center [398, 235] width 38 height 15
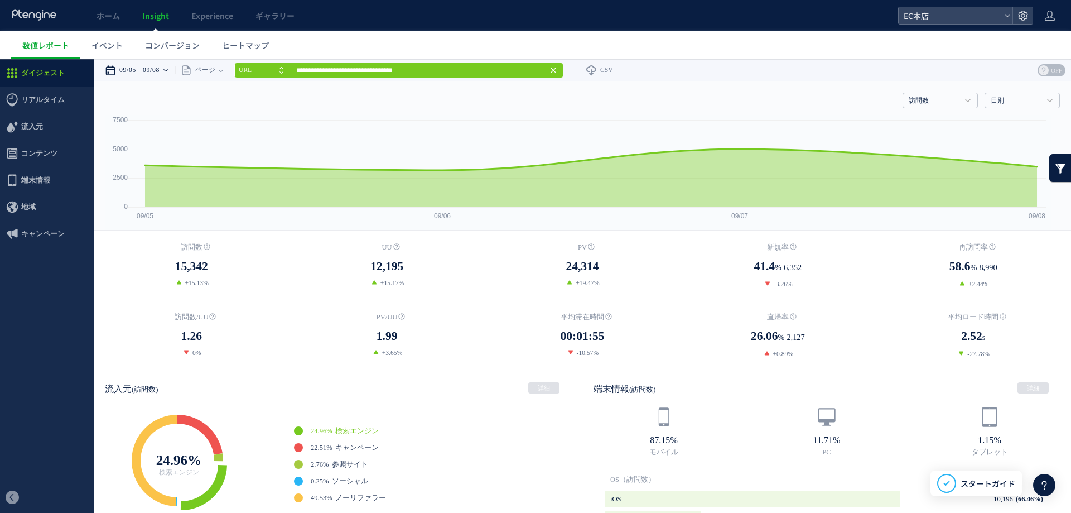
click at [170, 72] on div "09/05 09/08" at bounding box center [140, 70] width 70 height 22
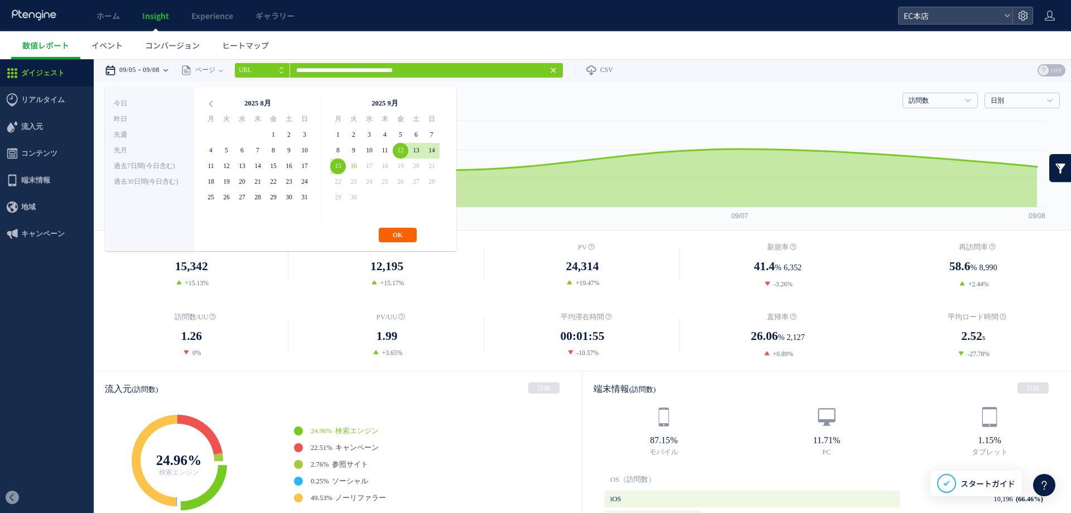
click at [392, 233] on button "OK" at bounding box center [398, 235] width 38 height 15
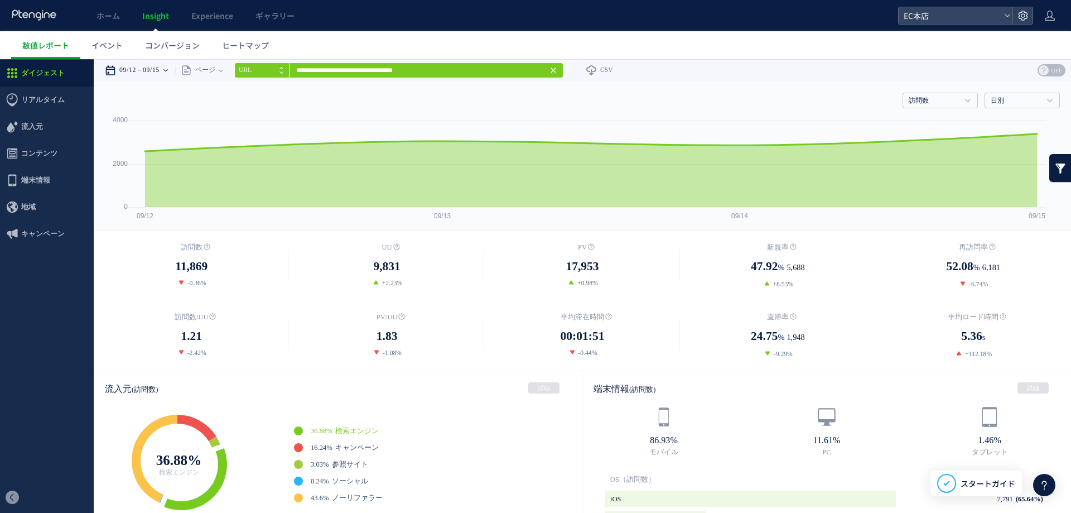
click at [154, 68] on time "09/15" at bounding box center [151, 70] width 17 height 22
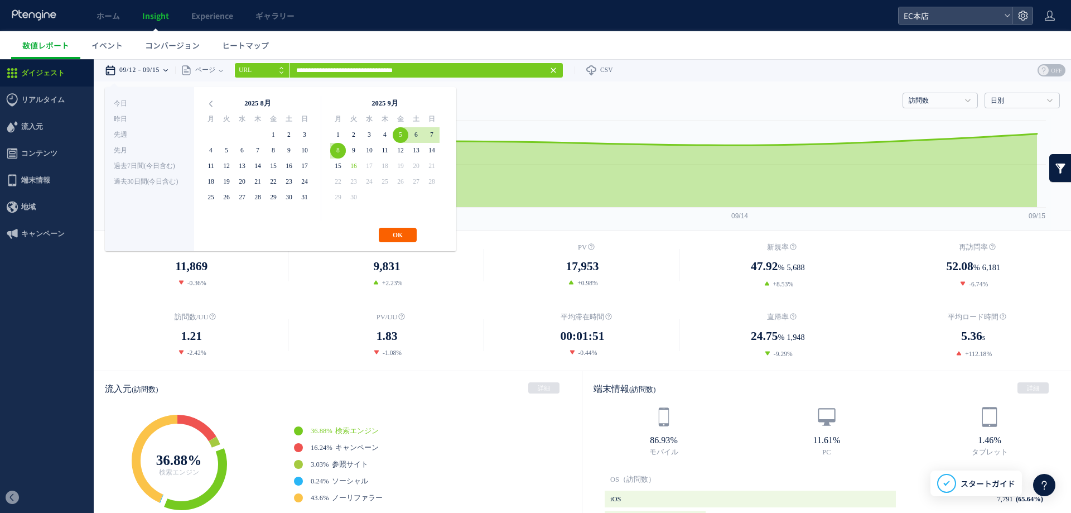
click at [401, 230] on button "OK" at bounding box center [398, 235] width 38 height 15
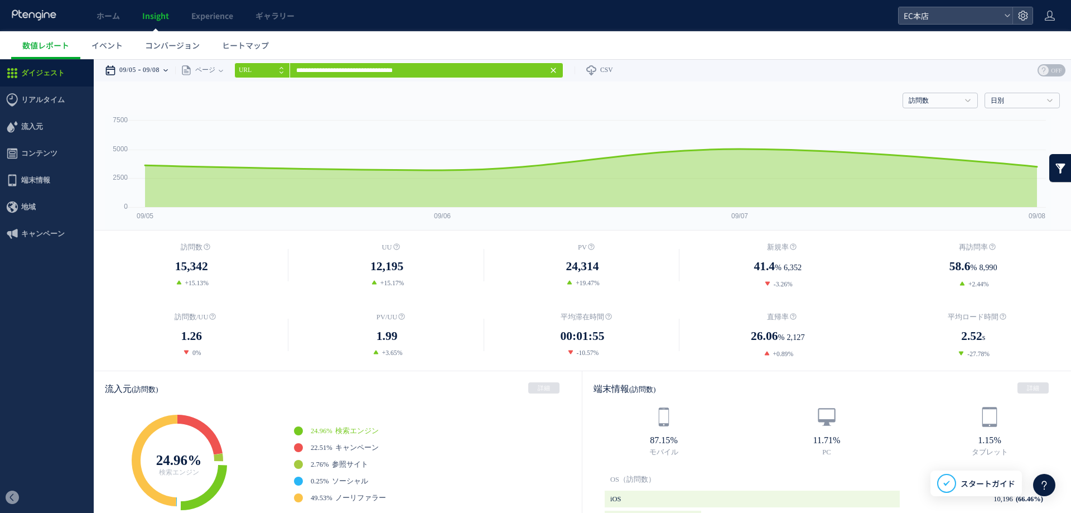
click at [160, 68] on time "09/08" at bounding box center [151, 70] width 17 height 22
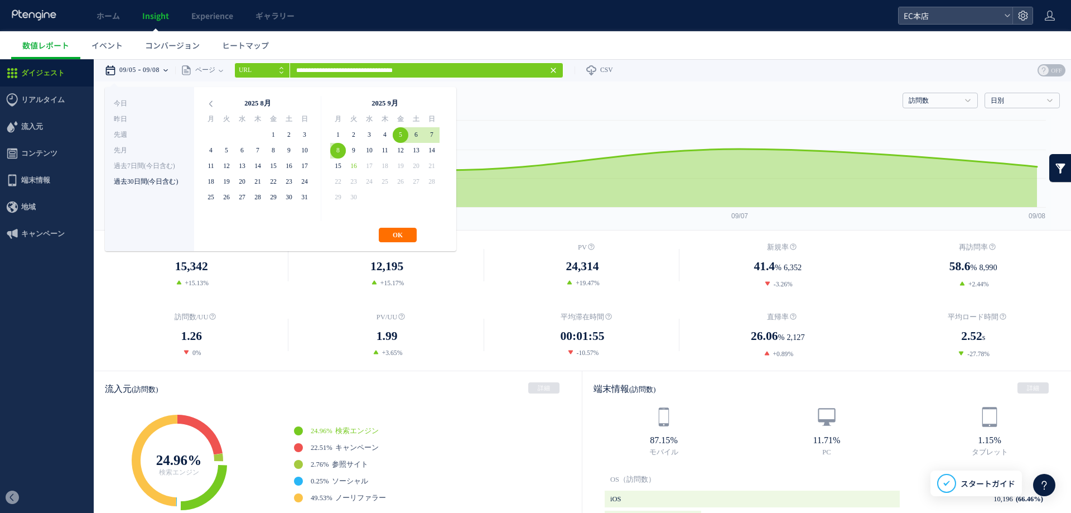
click at [165, 180] on li "過去30日間(今日含む)" at bounding box center [149, 182] width 71 height 16
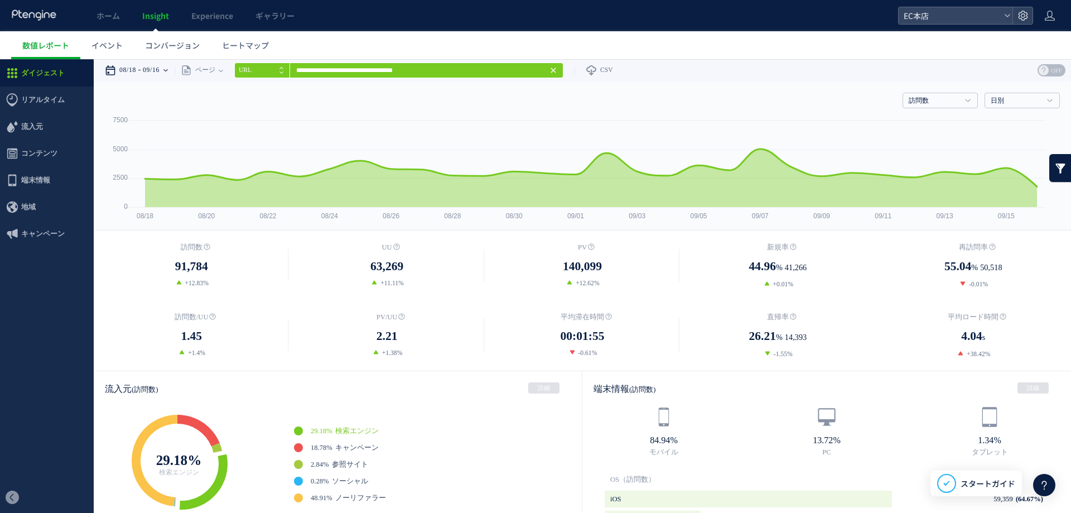
click at [136, 74] on time "08/18" at bounding box center [127, 70] width 17 height 22
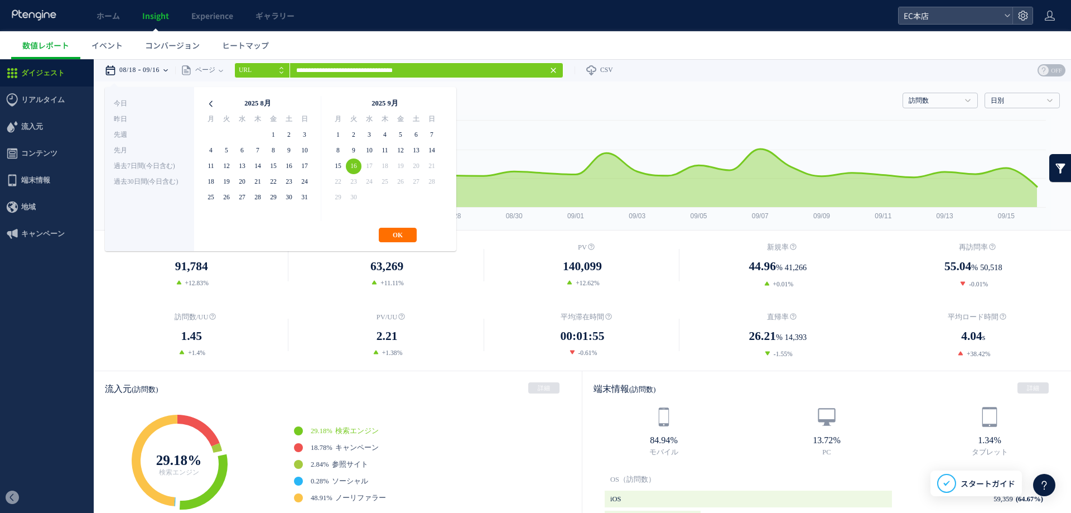
click at [211, 101] on icon at bounding box center [211, 104] width 16 height 16
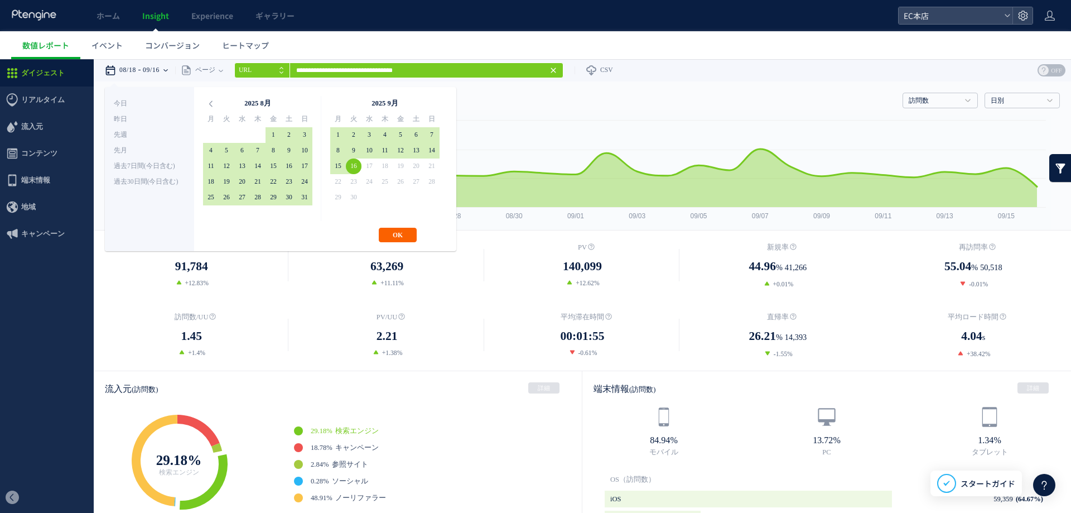
click at [408, 240] on button "OK" at bounding box center [398, 235] width 38 height 15
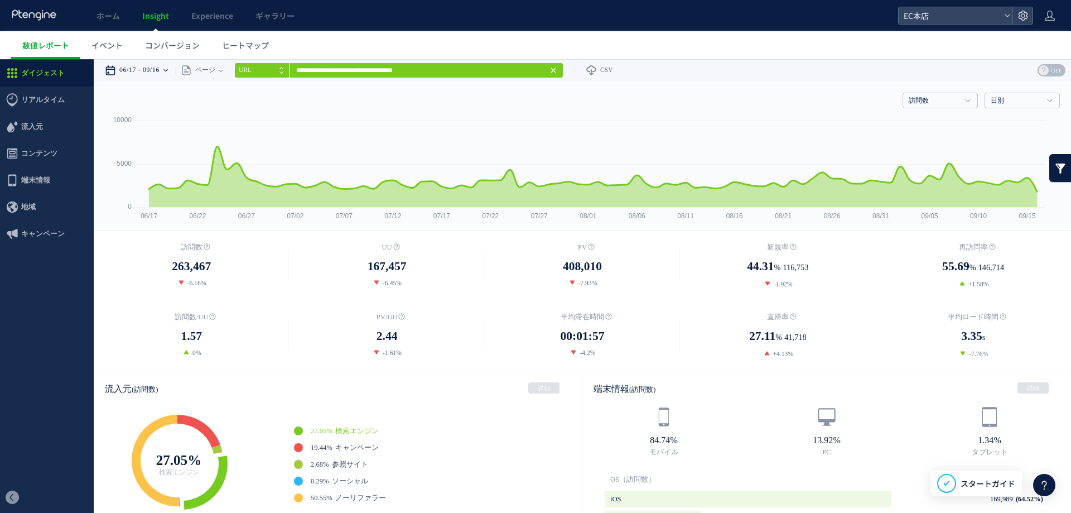
click at [132, 78] on time "06/17" at bounding box center [127, 70] width 17 height 22
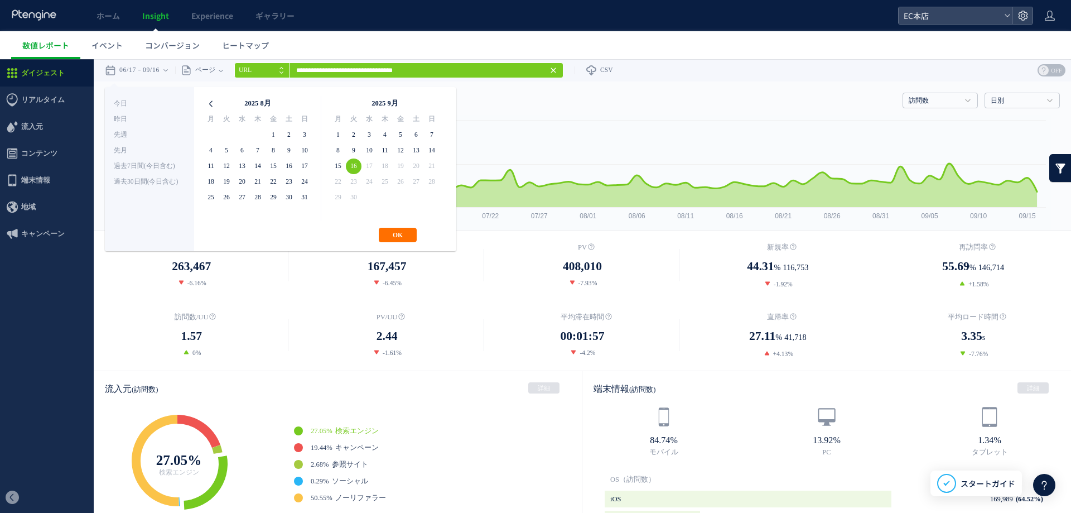
click at [213, 103] on icon at bounding box center [211, 104] width 16 height 16
click at [209, 108] on icon at bounding box center [211, 104] width 16 height 16
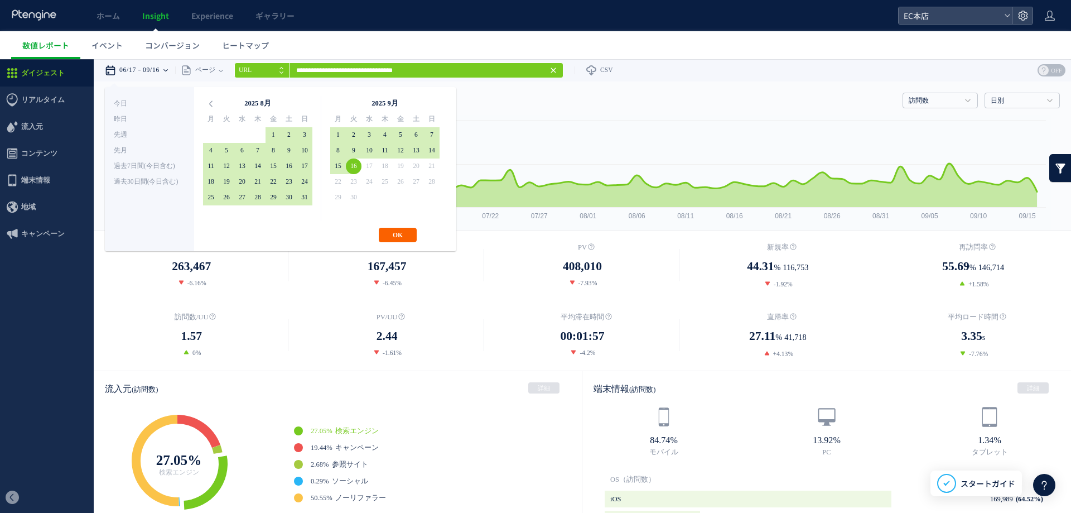
click at [394, 241] on button "OK" at bounding box center [398, 235] width 38 height 15
